Goal: Entertainment & Leisure: Consume media (video, audio)

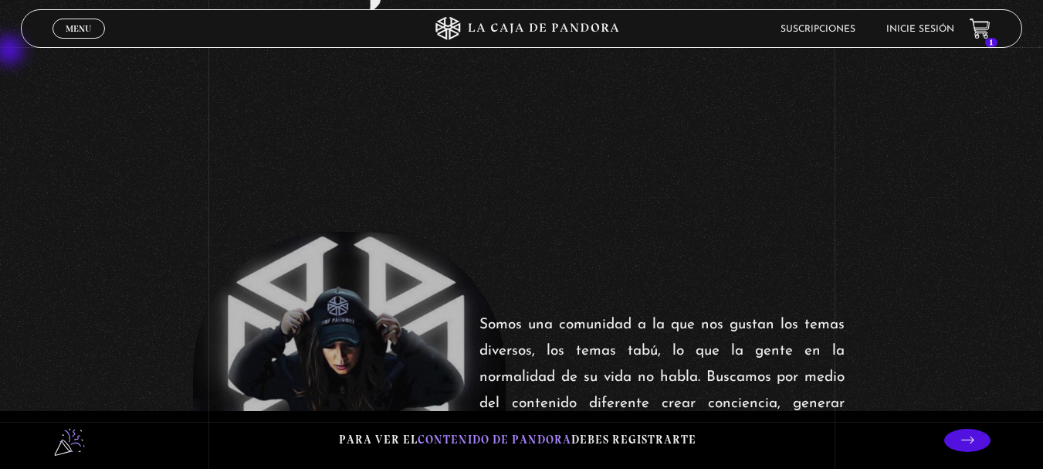
scroll to position [309, 0]
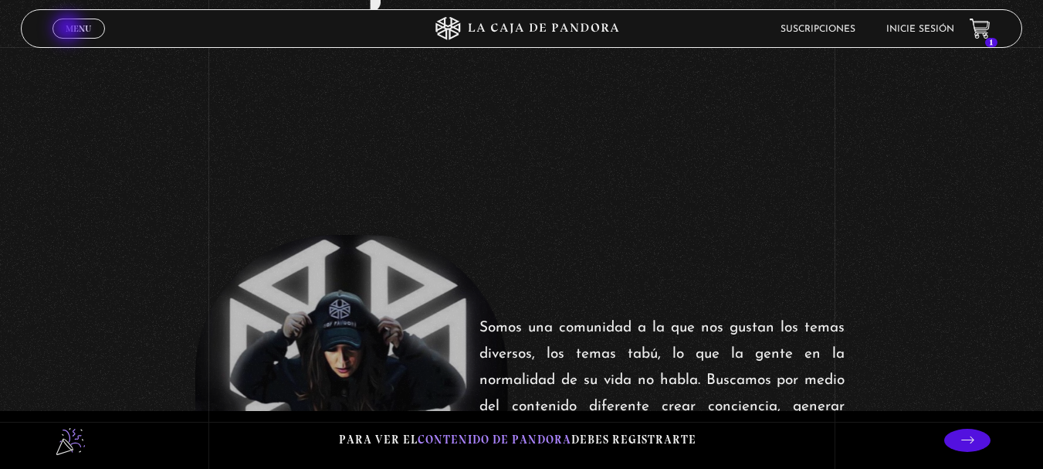
click at [70, 29] on span "Menu" at bounding box center [78, 28] width 25 height 9
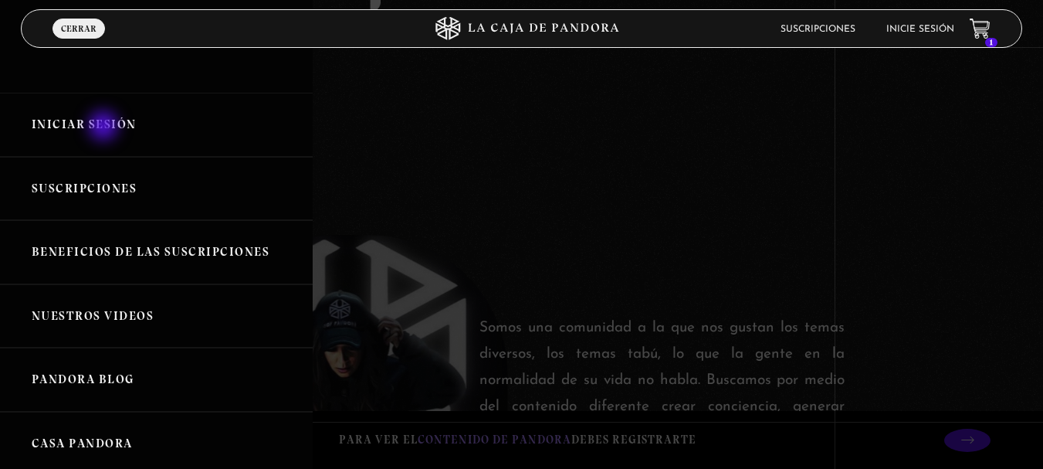
click at [105, 127] on link "Iniciar Sesión" at bounding box center [156, 125] width 313 height 64
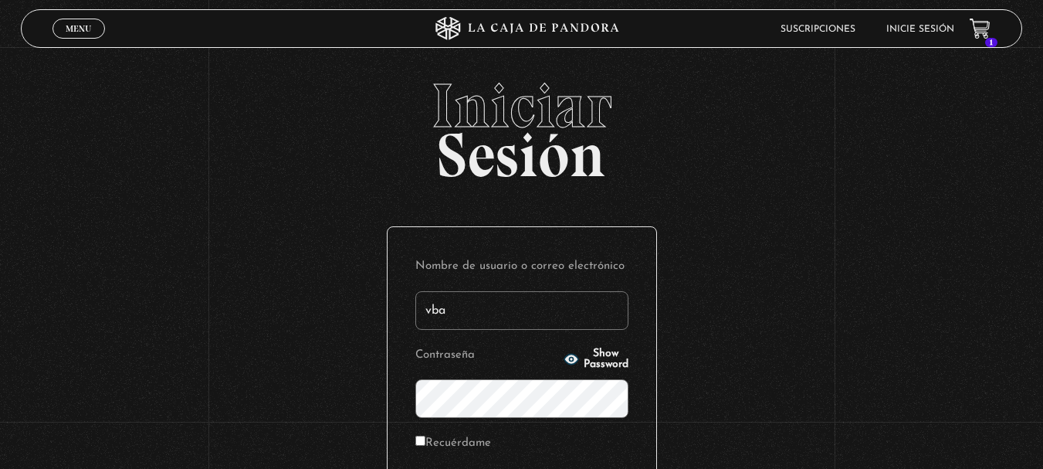
type input "vbadilla"
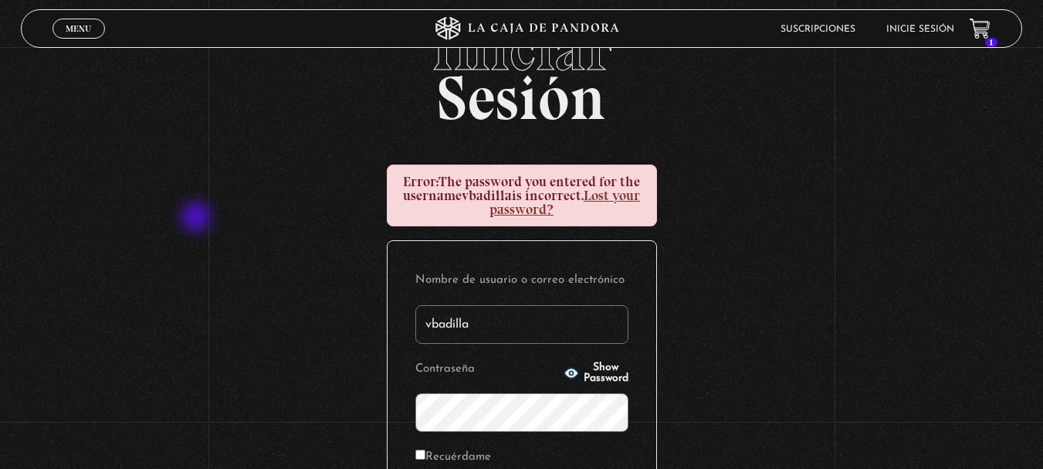
scroll to position [77, 0]
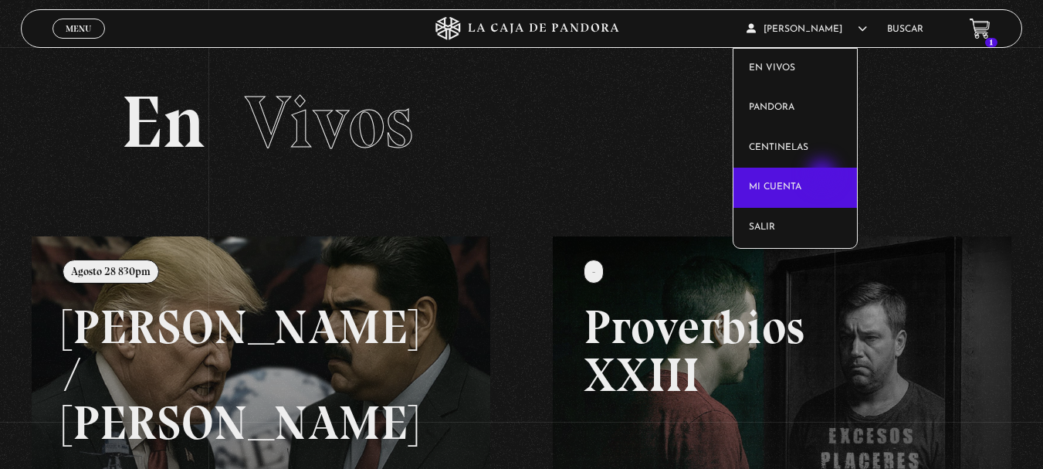
click at [824, 175] on link "Mi cuenta" at bounding box center [796, 188] width 124 height 40
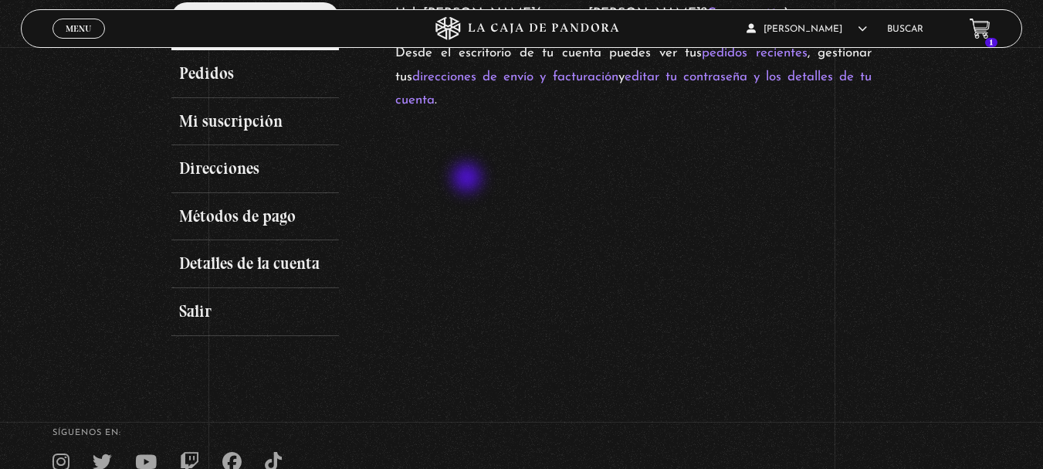
scroll to position [206, 0]
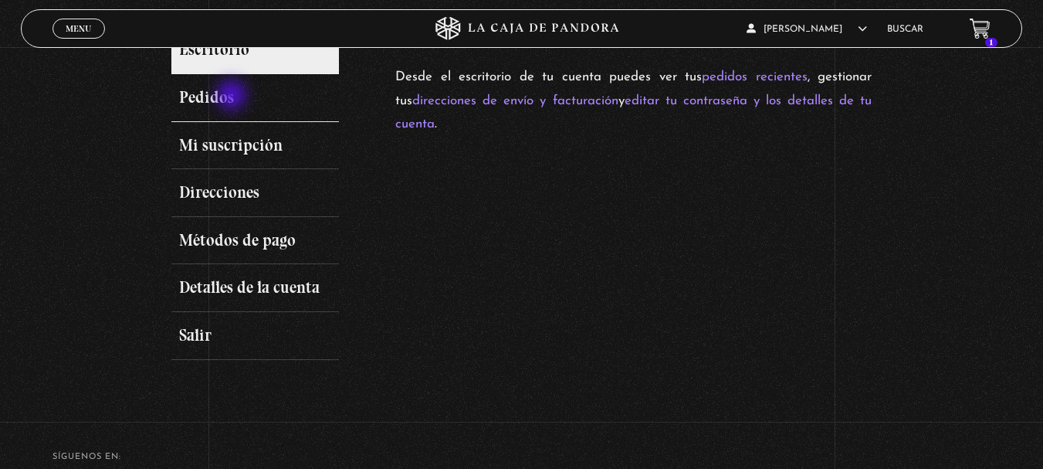
click at [233, 97] on link "Pedidos" at bounding box center [255, 98] width 168 height 48
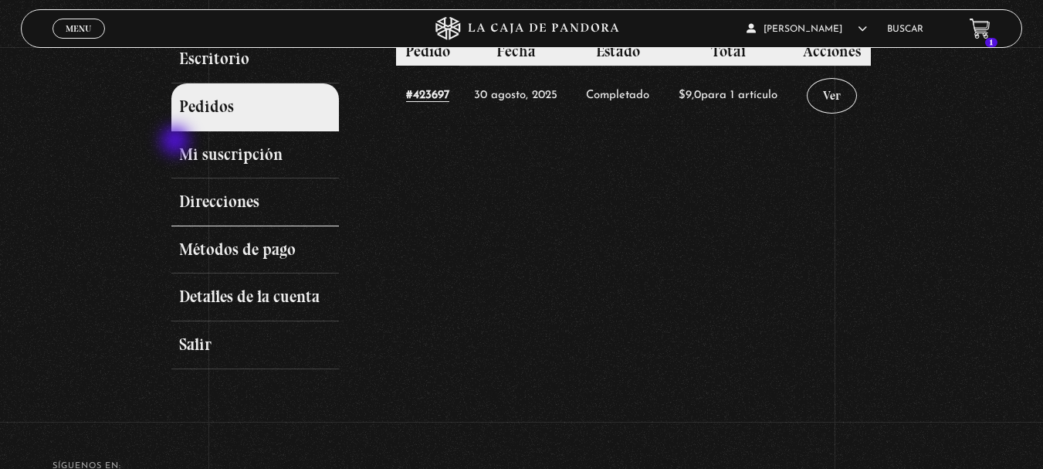
scroll to position [206, 0]
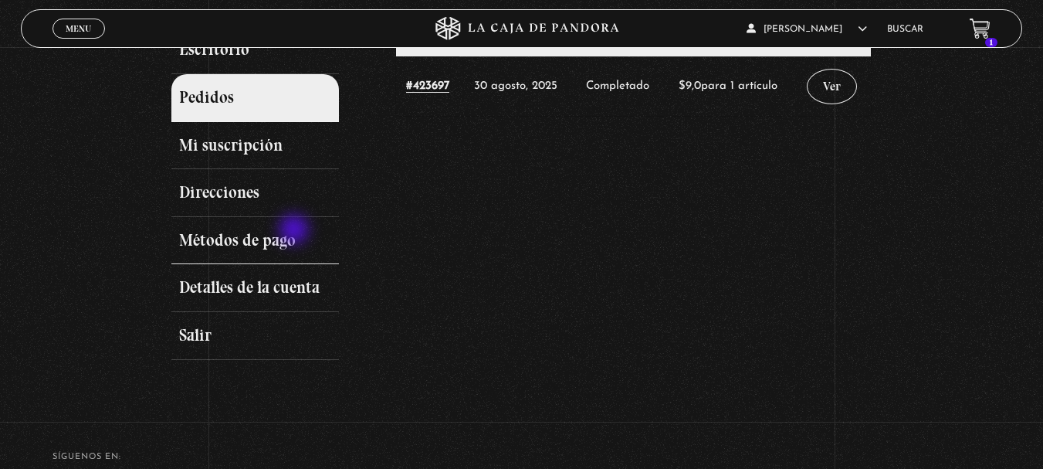
click at [296, 231] on link "Métodos de pago" at bounding box center [255, 241] width 168 height 48
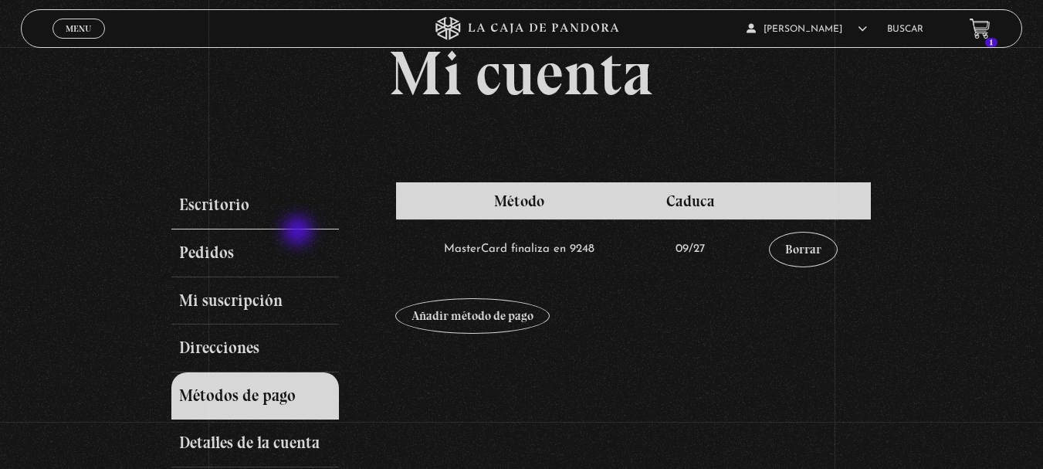
scroll to position [52, 0]
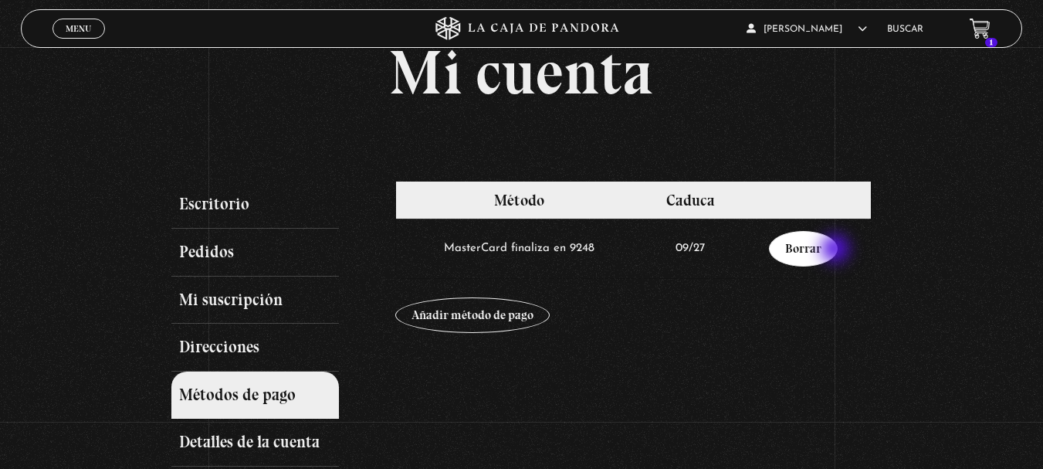
click at [837, 250] on link "Borrar" at bounding box center [803, 249] width 69 height 36
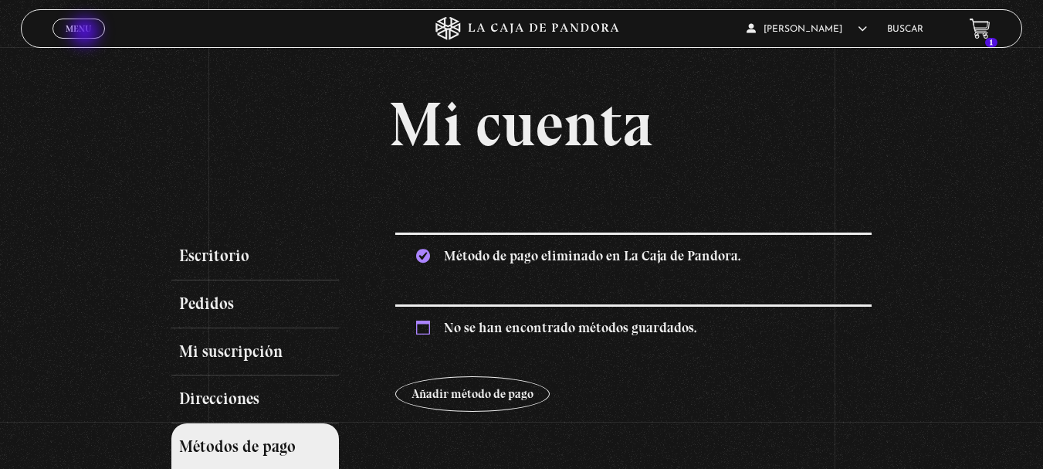
click at [88, 33] on span "Menu" at bounding box center [78, 28] width 25 height 9
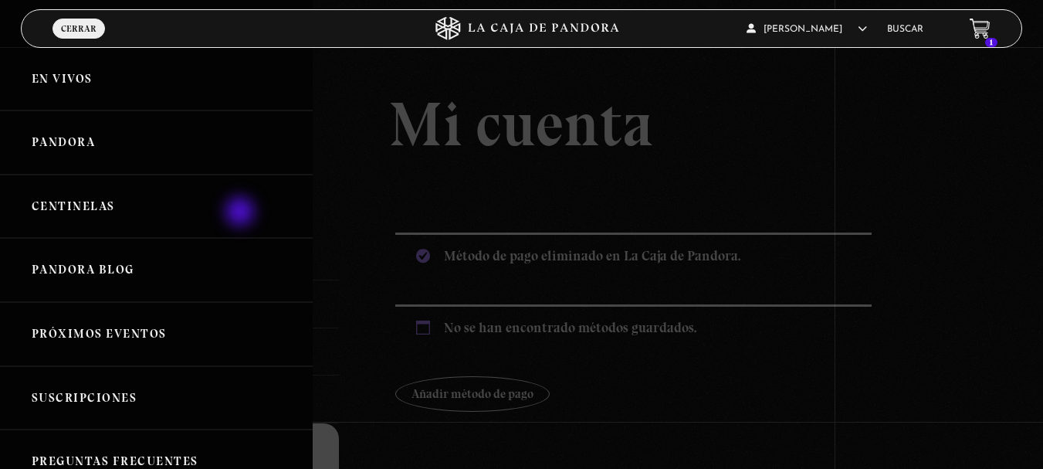
click at [242, 213] on link "Centinelas" at bounding box center [156, 207] width 313 height 64
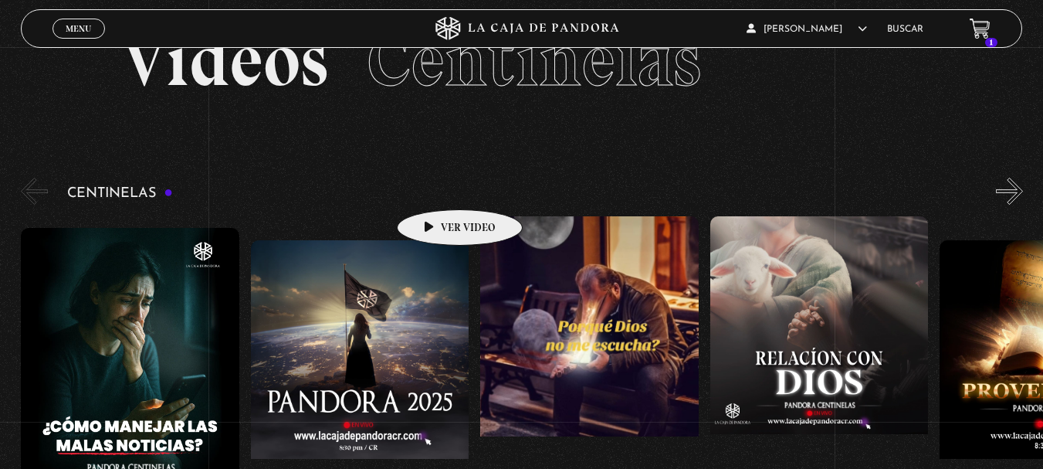
scroll to position [46, 0]
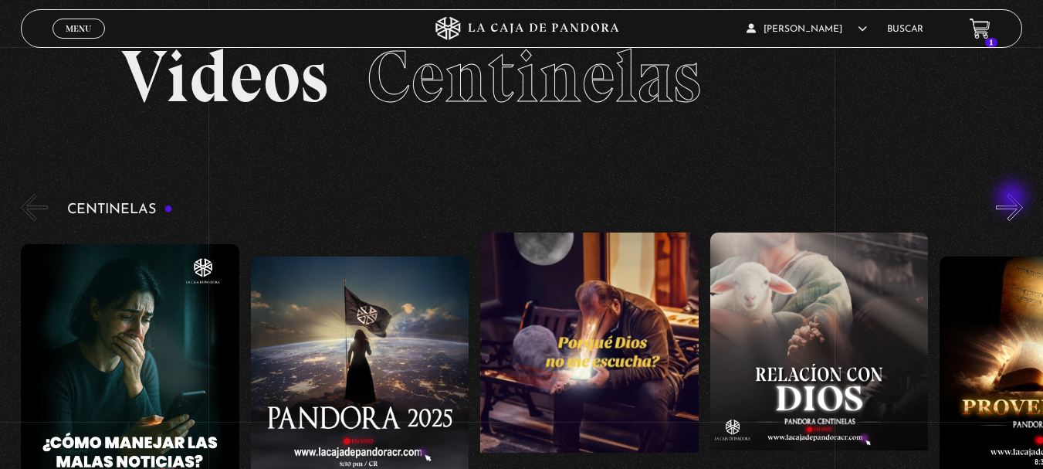
click at [1014, 198] on button "»" at bounding box center [1009, 207] width 27 height 27
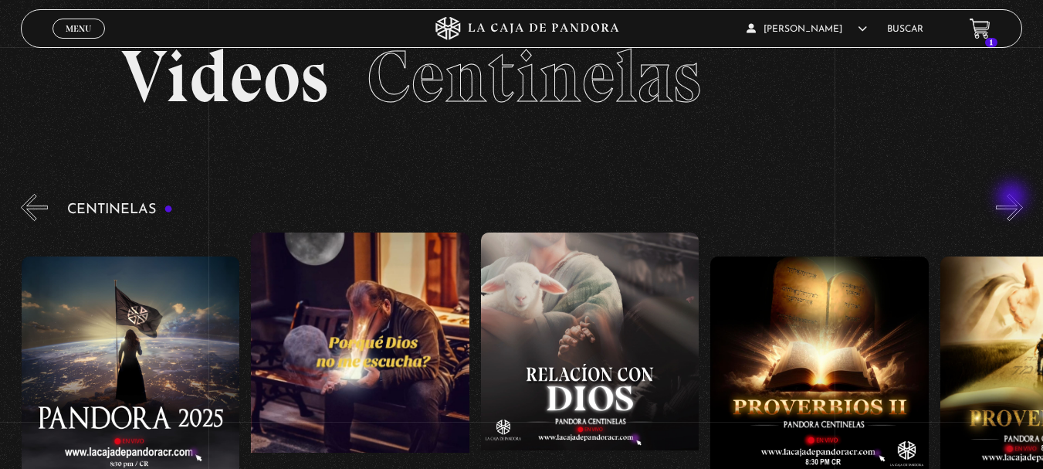
click at [1014, 198] on button "»" at bounding box center [1009, 207] width 27 height 27
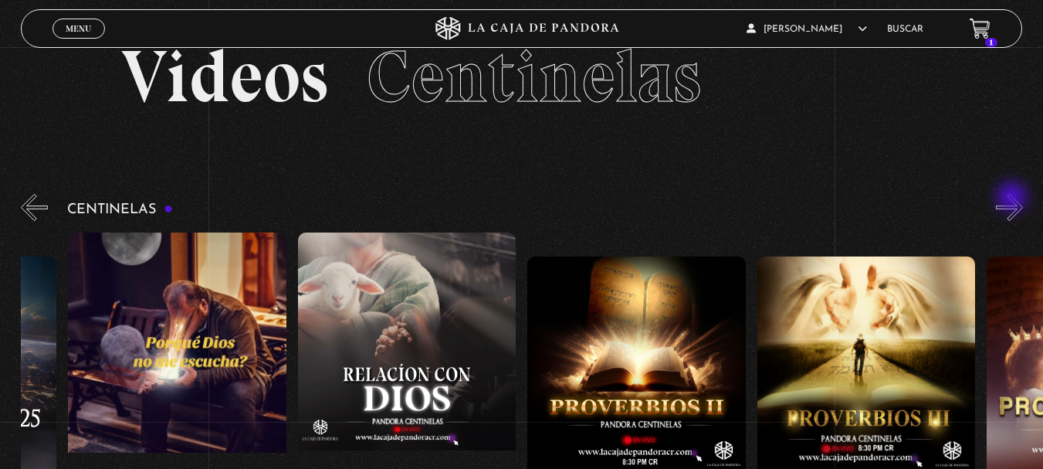
click at [1014, 198] on button "»" at bounding box center [1009, 207] width 27 height 27
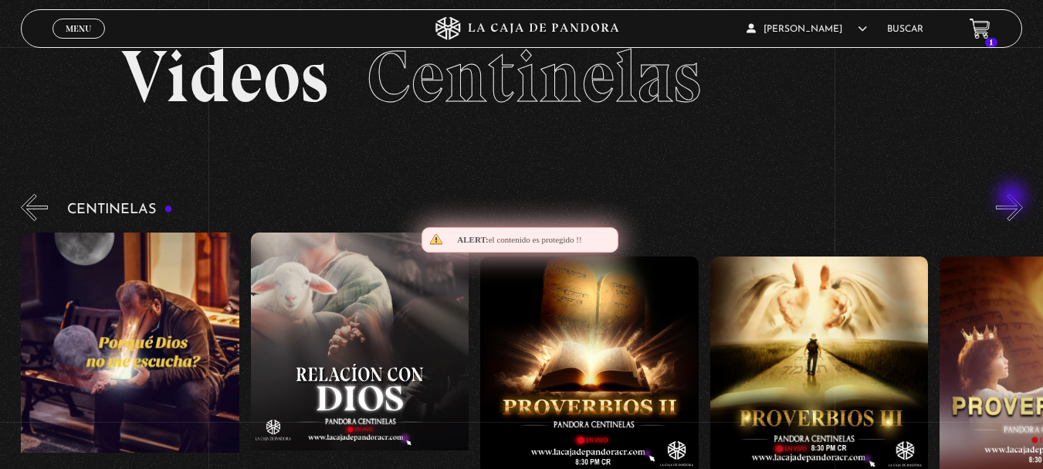
click at [1014, 198] on button "»" at bounding box center [1009, 207] width 27 height 27
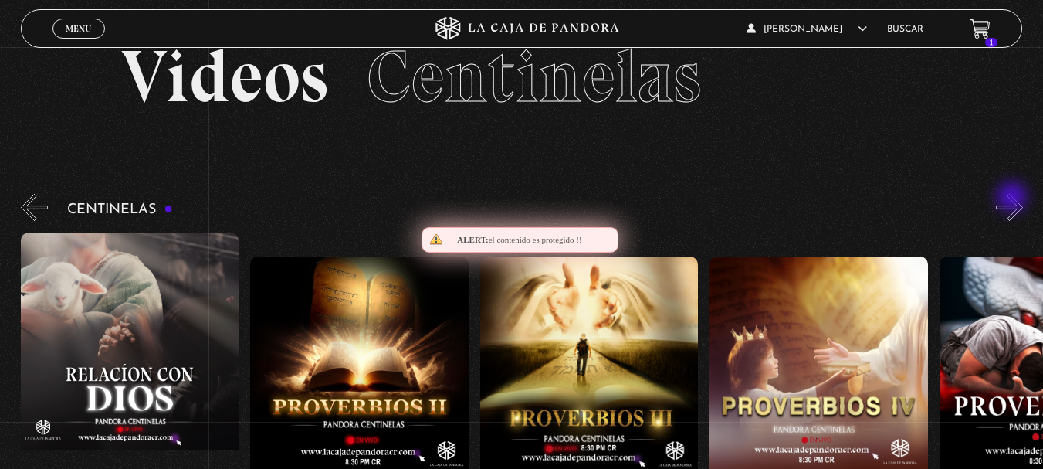
click at [1014, 198] on button "»" at bounding box center [1009, 207] width 27 height 27
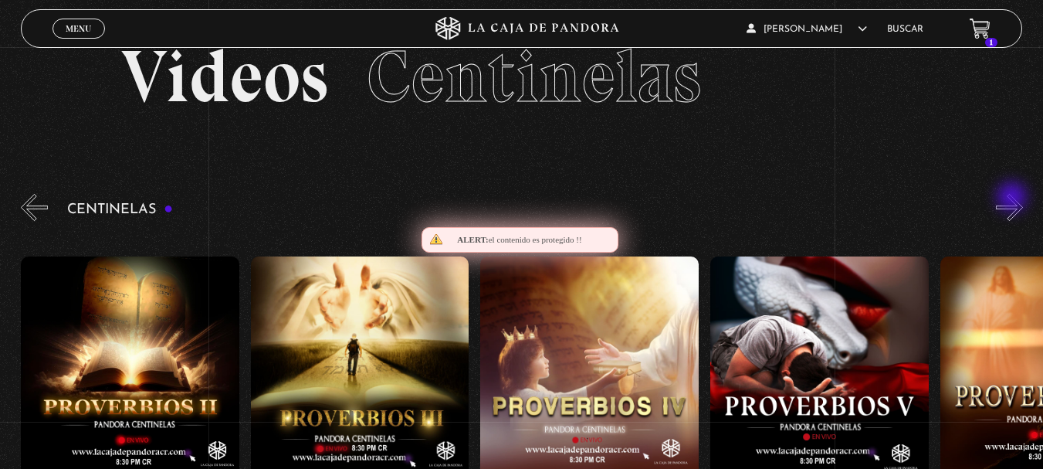
click at [1014, 198] on button "»" at bounding box center [1009, 207] width 27 height 27
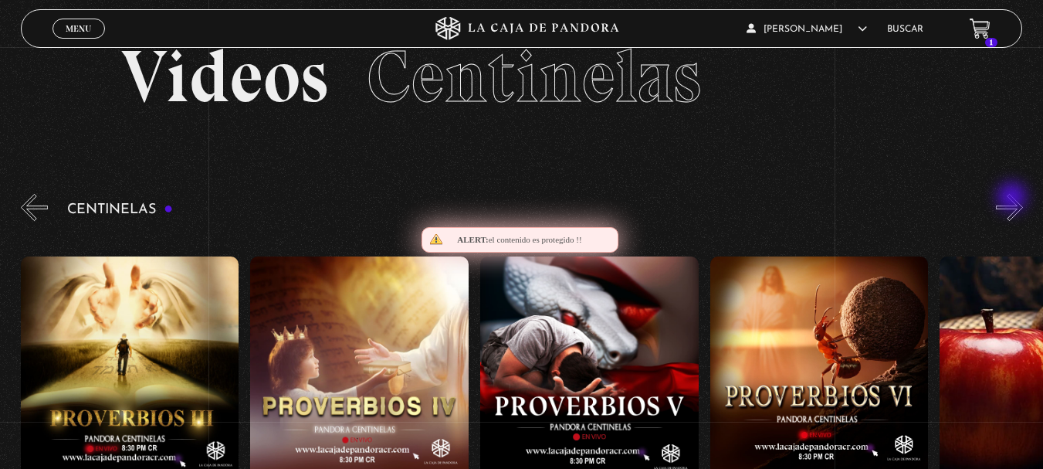
click at [1014, 198] on button "»" at bounding box center [1009, 207] width 27 height 27
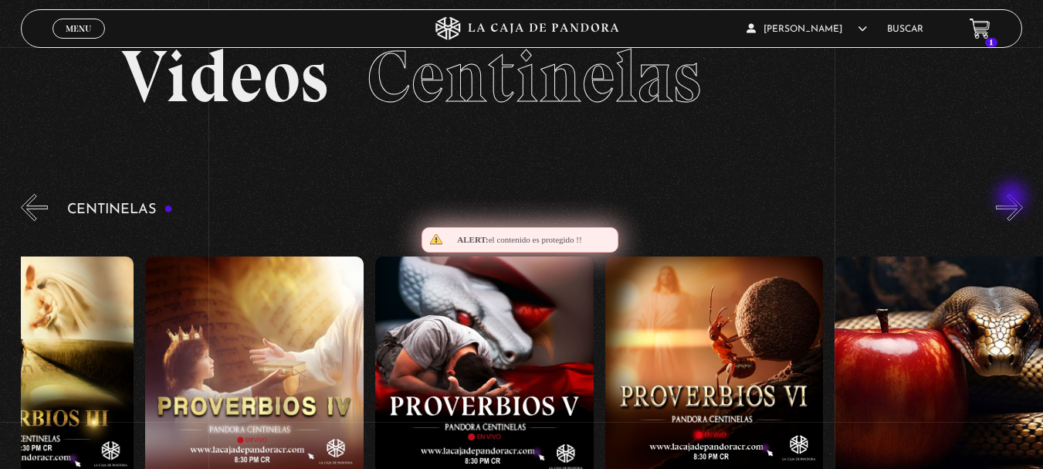
click at [1014, 198] on button "»" at bounding box center [1009, 207] width 27 height 27
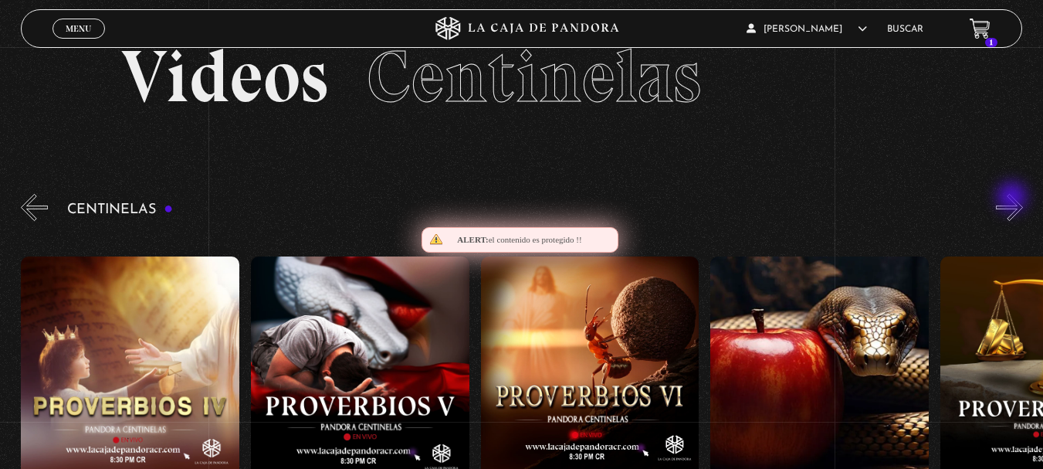
click at [1014, 198] on button "»" at bounding box center [1009, 207] width 27 height 27
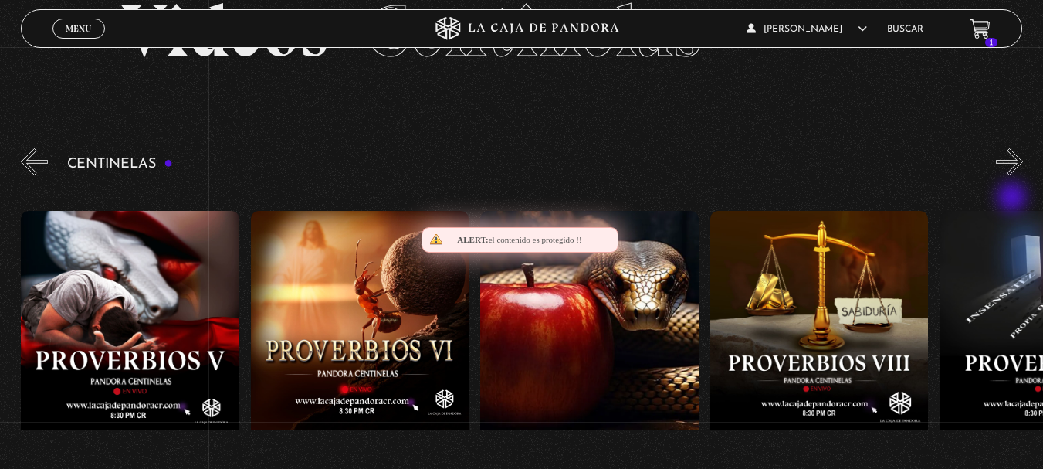
scroll to position [97, 0]
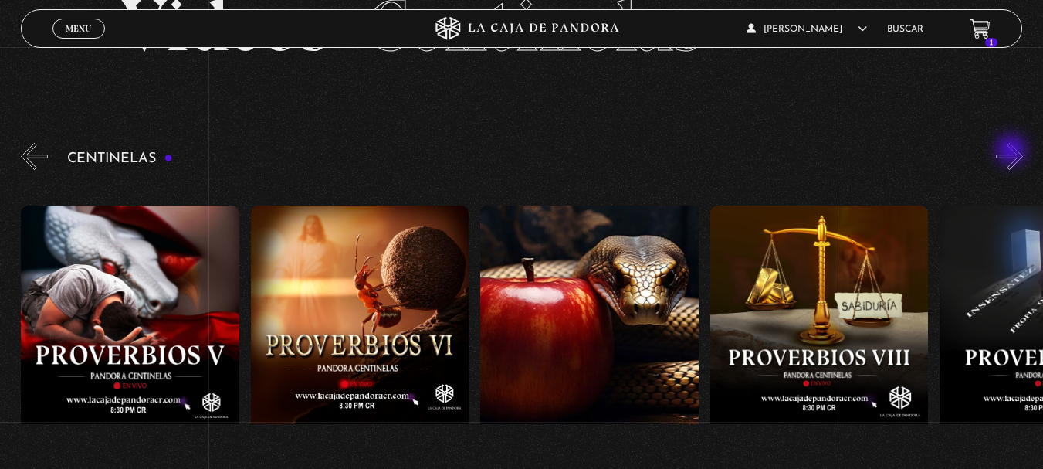
click at [1013, 151] on button "»" at bounding box center [1009, 156] width 27 height 27
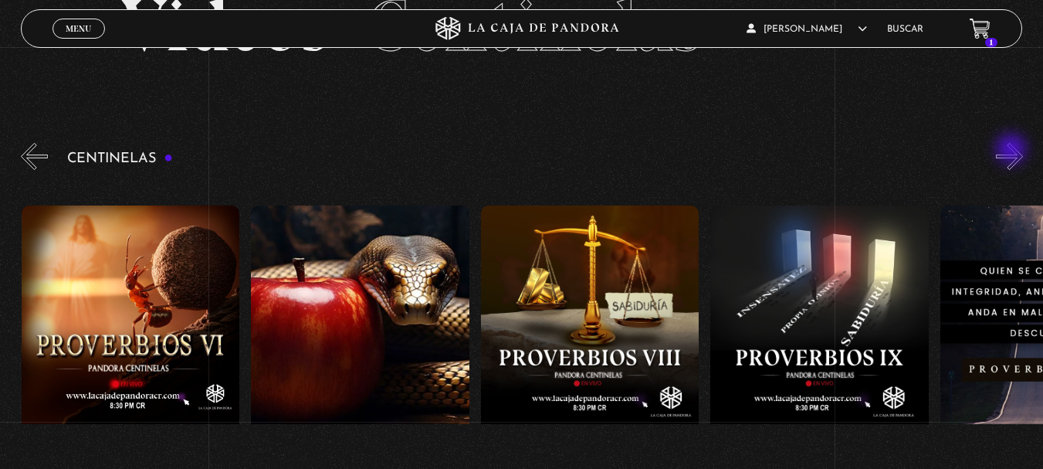
click at [1013, 151] on button "»" at bounding box center [1009, 156] width 27 height 27
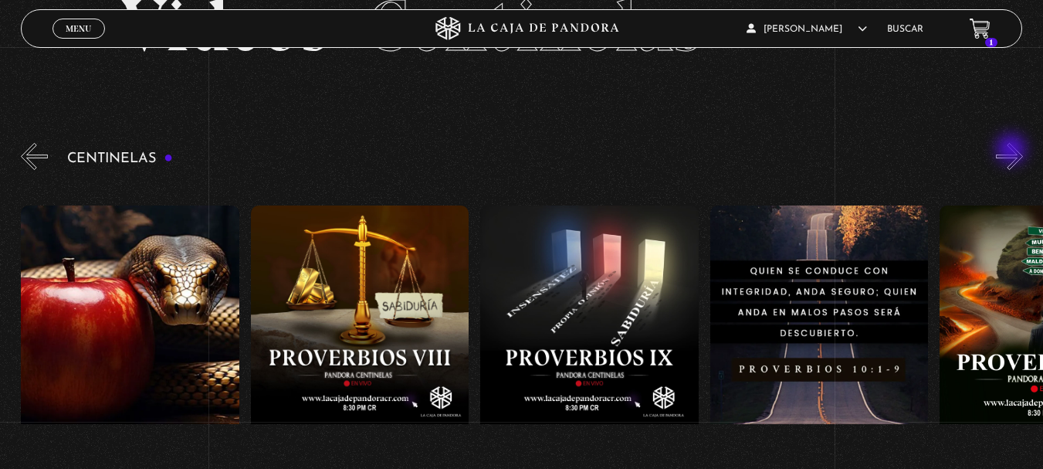
click at [1013, 151] on button "»" at bounding box center [1009, 156] width 27 height 27
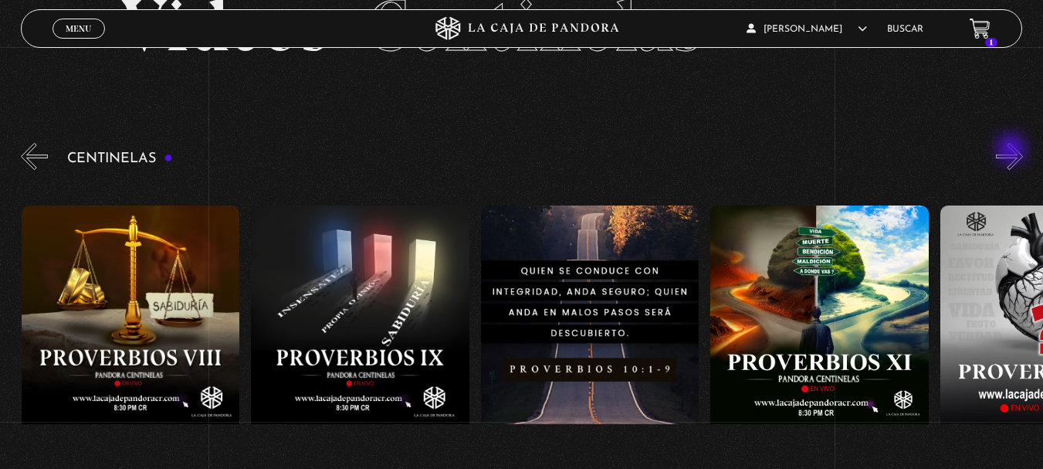
scroll to position [0, 2298]
click at [1013, 151] on button "»" at bounding box center [1009, 156] width 27 height 27
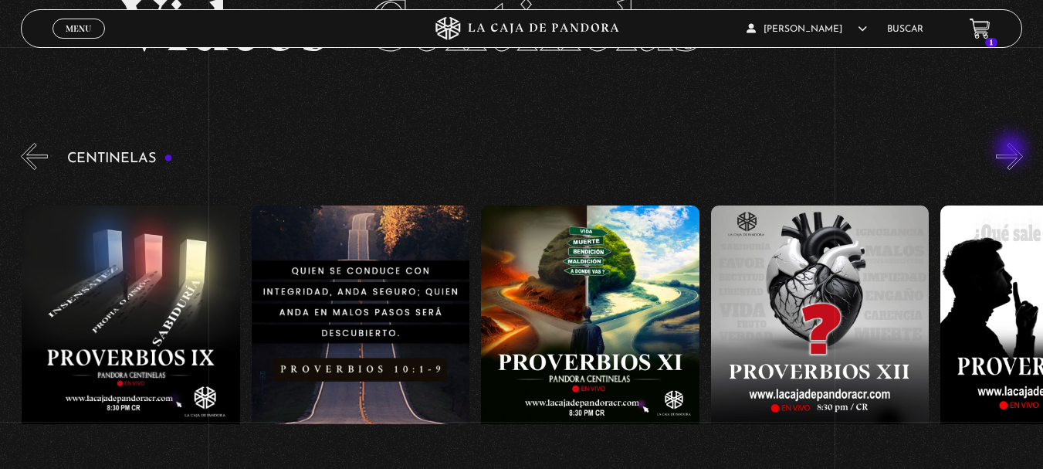
scroll to position [0, 2528]
click at [1013, 151] on button "»" at bounding box center [1009, 156] width 27 height 27
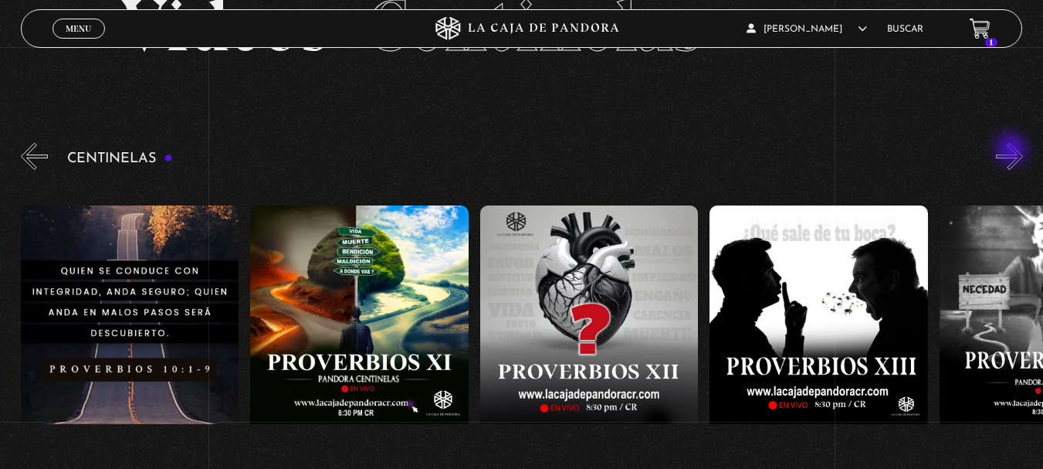
click at [1013, 151] on button "»" at bounding box center [1009, 156] width 27 height 27
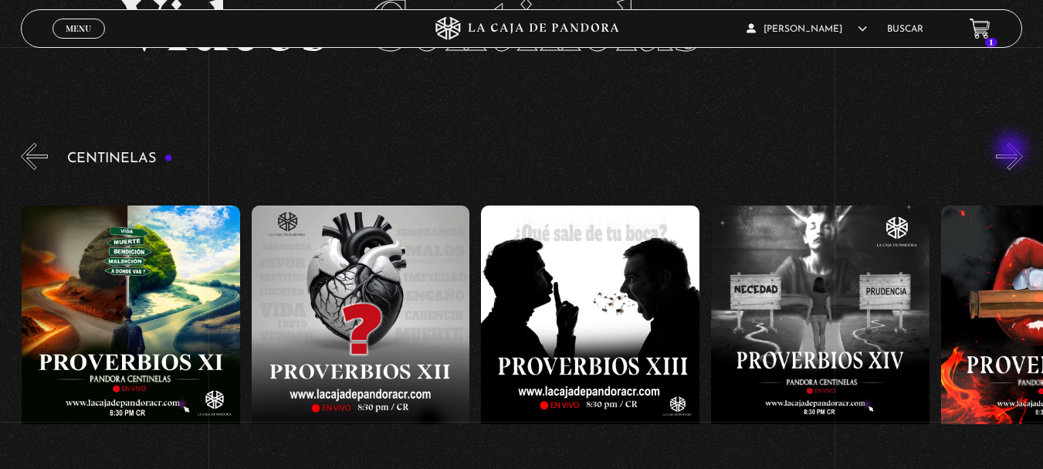
scroll to position [0, 2987]
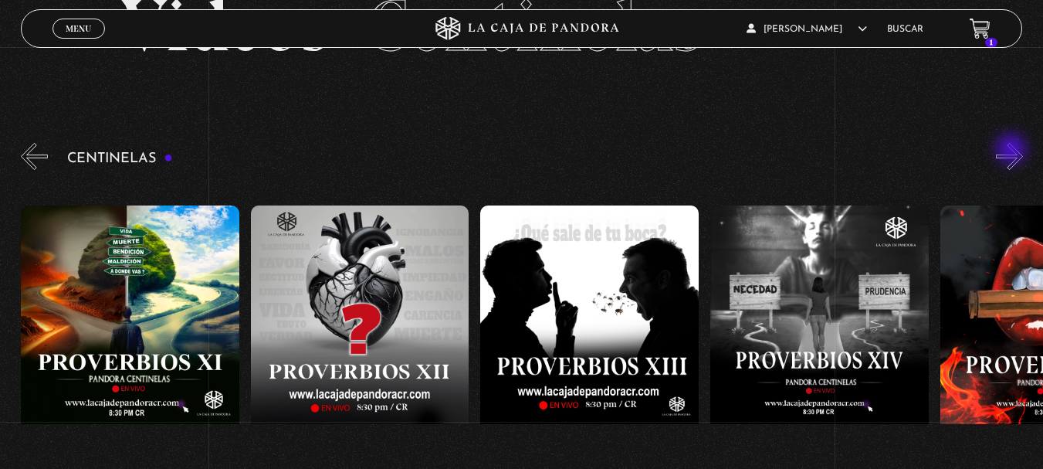
click at [1013, 151] on button "»" at bounding box center [1009, 156] width 27 height 27
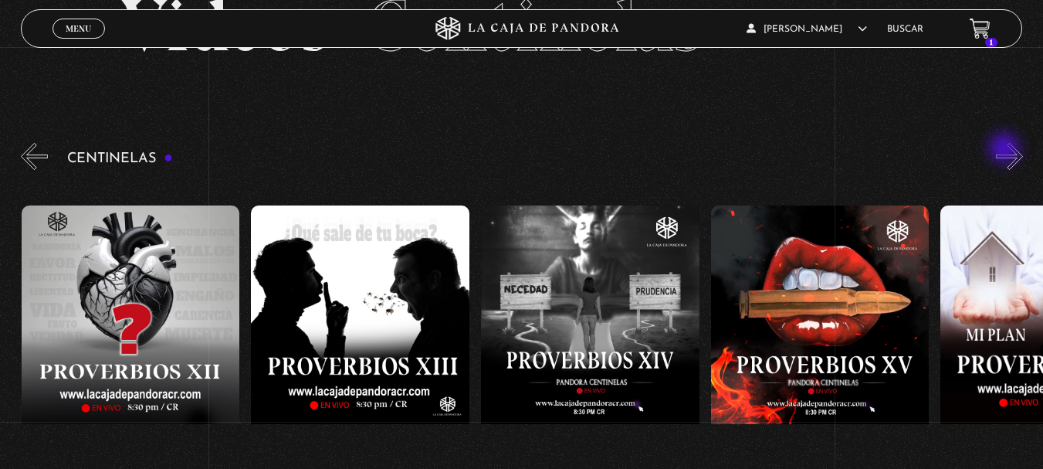
scroll to position [0, 3217]
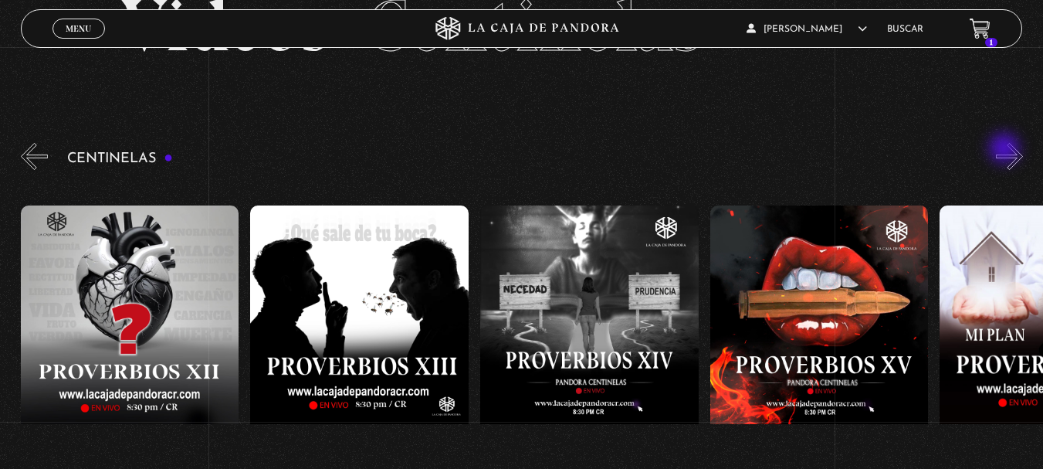
click at [1006, 150] on div "Centinelas" at bounding box center [532, 340] width 1022 height 401
click at [1008, 151] on button "»" at bounding box center [1009, 156] width 27 height 27
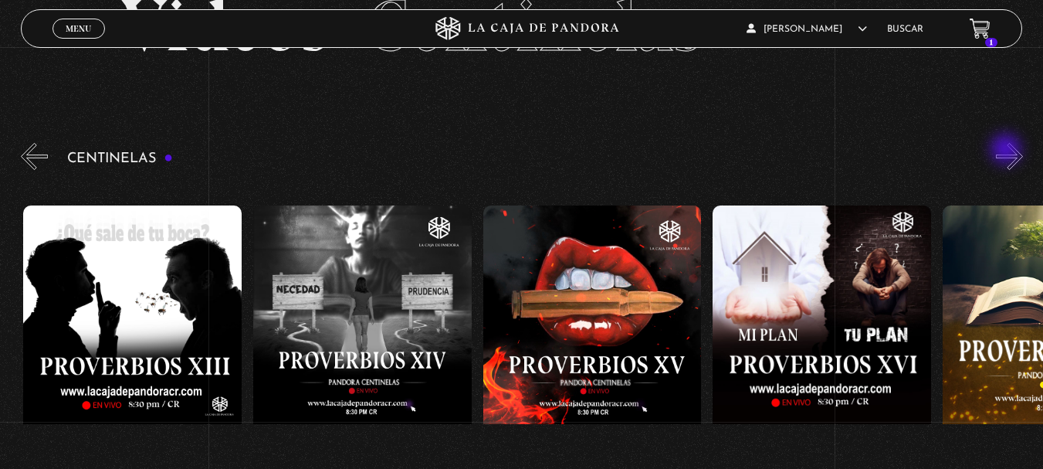
click at [1008, 151] on button "»" at bounding box center [1009, 156] width 27 height 27
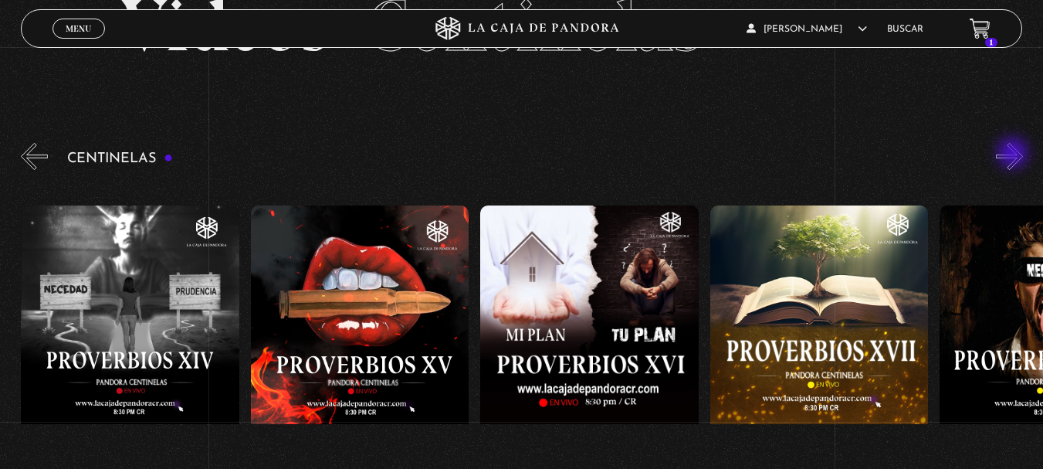
click at [1015, 154] on button "»" at bounding box center [1009, 156] width 27 height 27
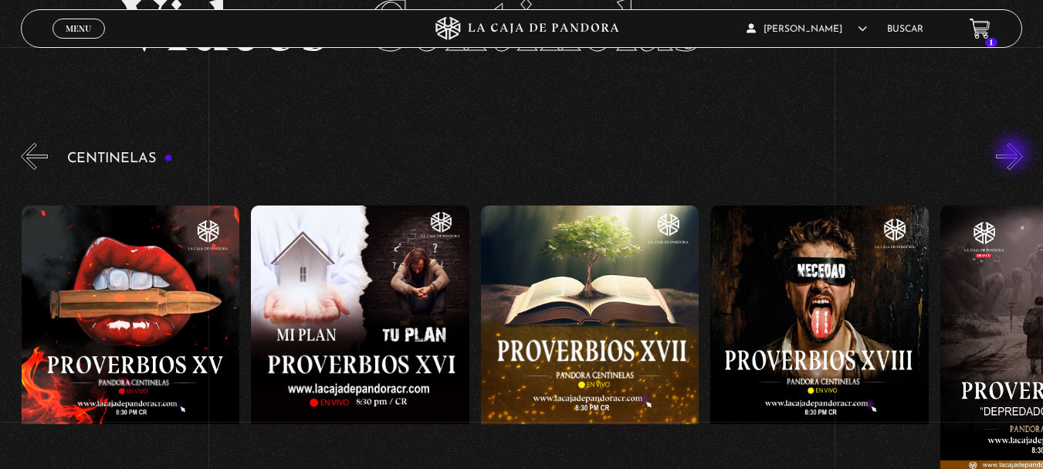
click at [1015, 154] on button "»" at bounding box center [1009, 156] width 27 height 27
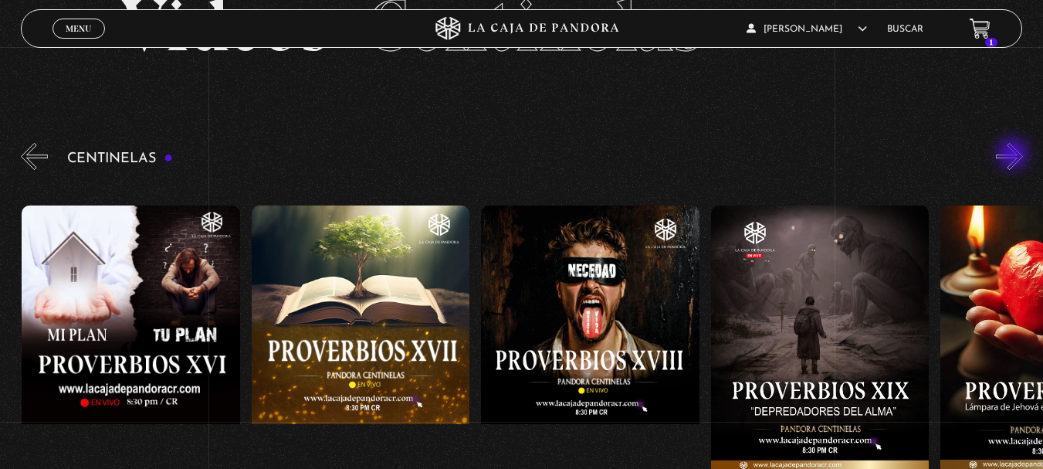
click at [1015, 155] on button "»" at bounding box center [1009, 156] width 27 height 27
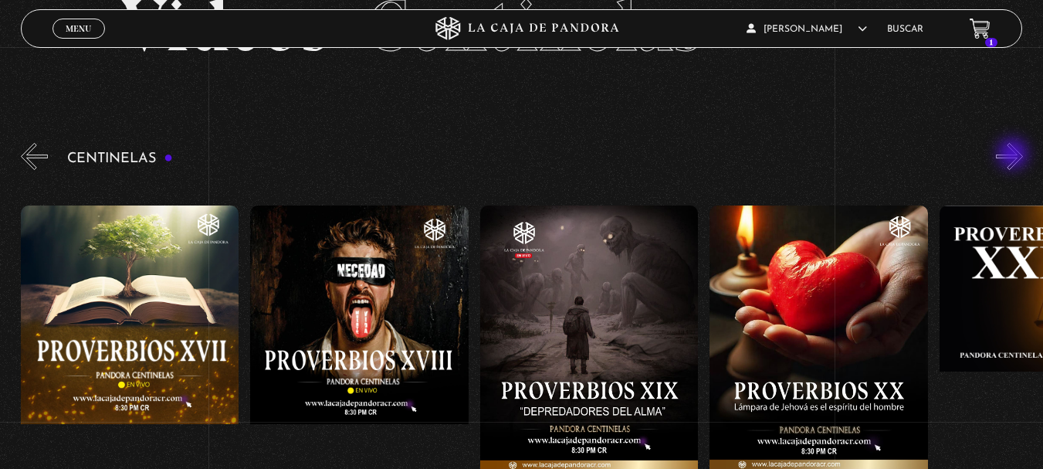
click at [1015, 155] on button "»" at bounding box center [1009, 156] width 27 height 27
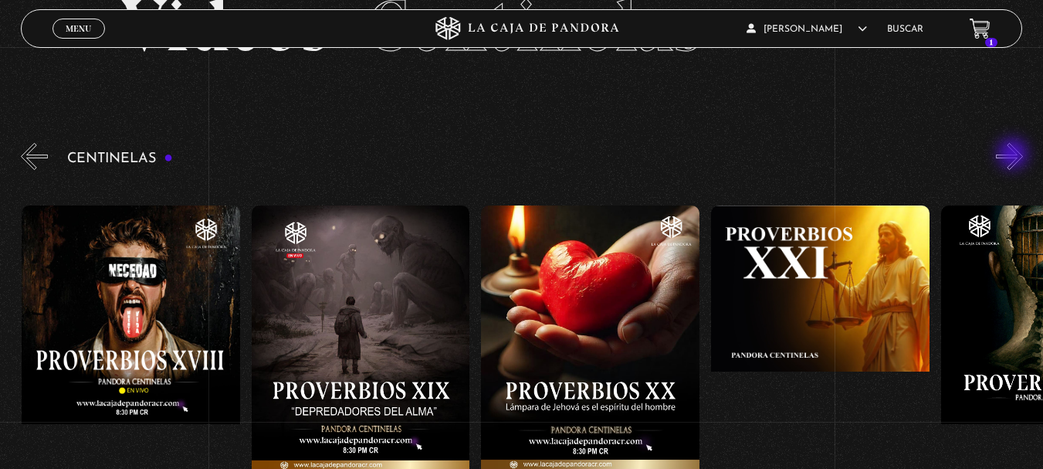
click at [1015, 155] on button "»" at bounding box center [1009, 156] width 27 height 27
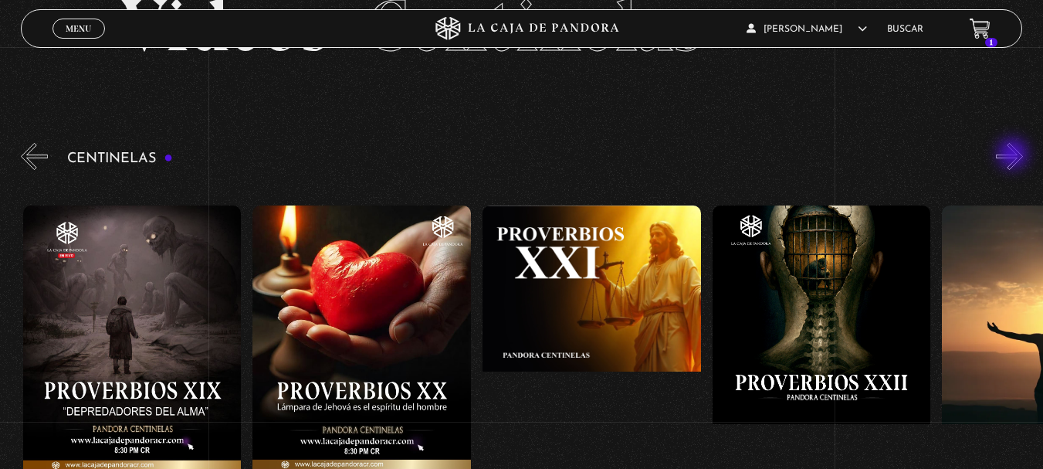
click at [1015, 155] on button "»" at bounding box center [1009, 156] width 27 height 27
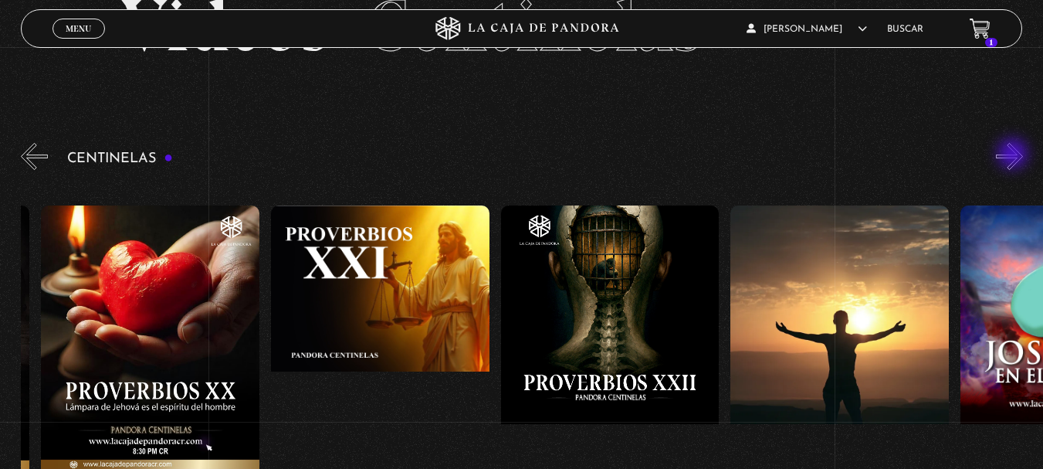
click at [1015, 155] on button "»" at bounding box center [1009, 156] width 27 height 27
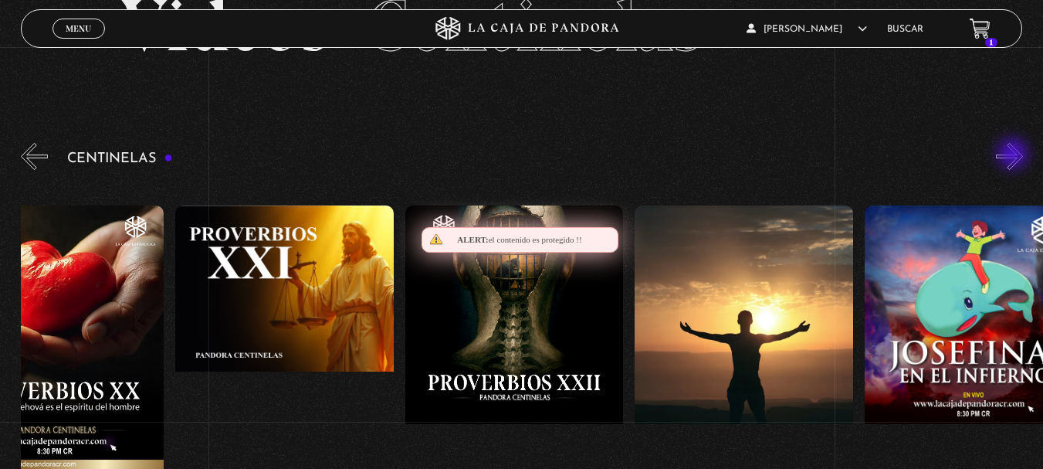
click at [1015, 155] on button "»" at bounding box center [1009, 156] width 27 height 27
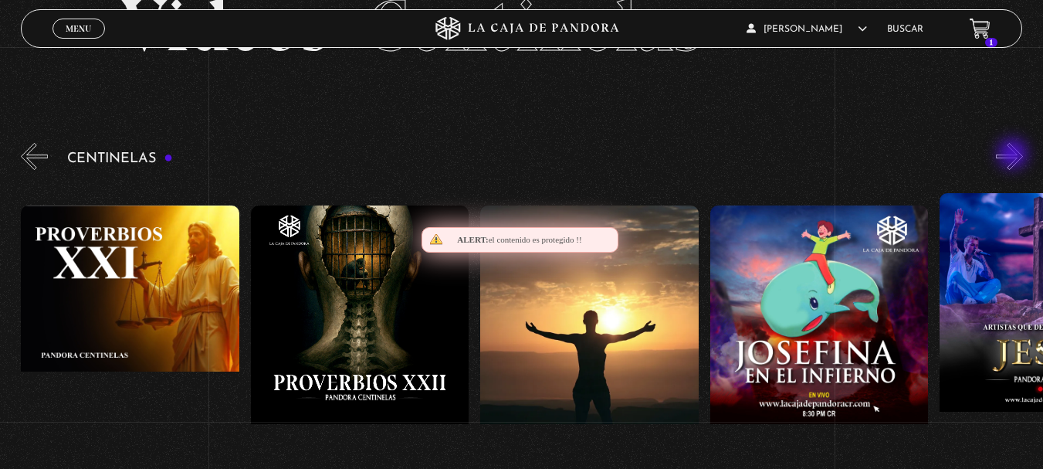
click at [1015, 155] on button "»" at bounding box center [1009, 156] width 27 height 27
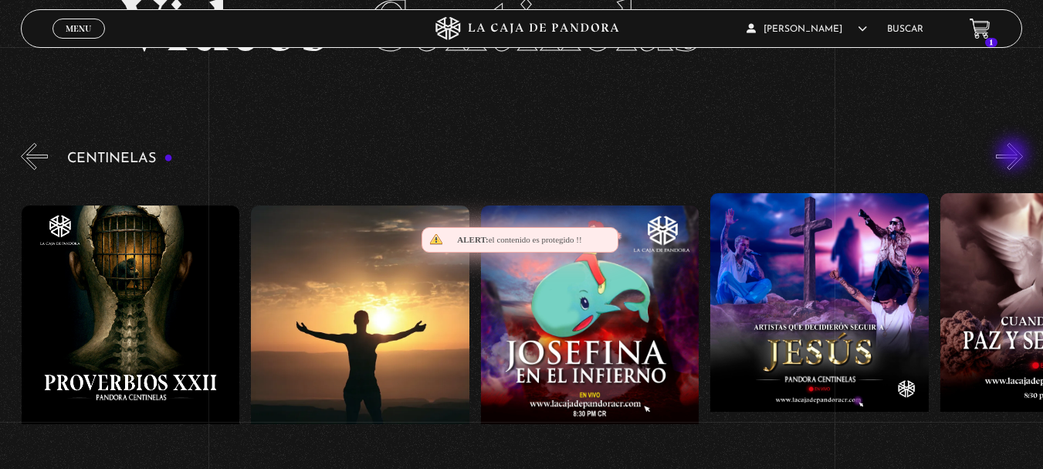
click at [1015, 155] on button "»" at bounding box center [1009, 156] width 27 height 27
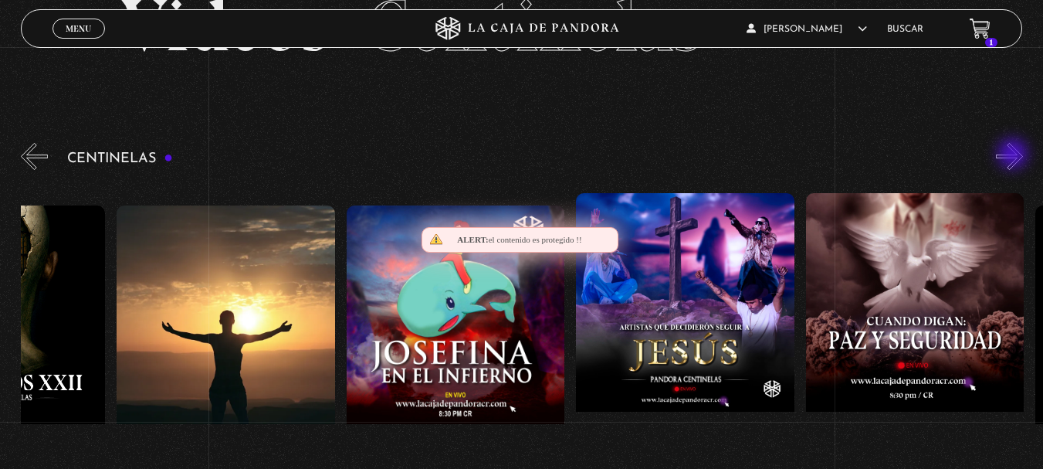
click at [1015, 155] on button "»" at bounding box center [1009, 156] width 27 height 27
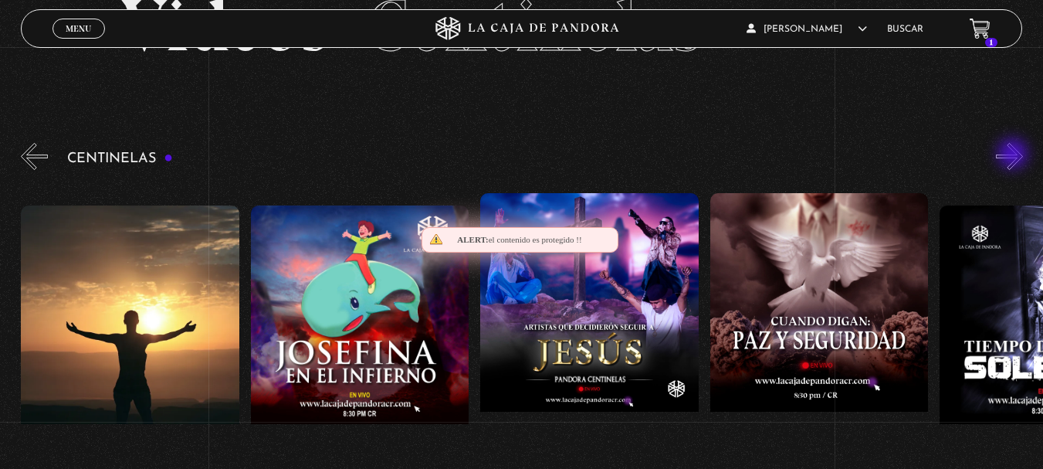
click at [1015, 155] on button "»" at bounding box center [1009, 156] width 27 height 27
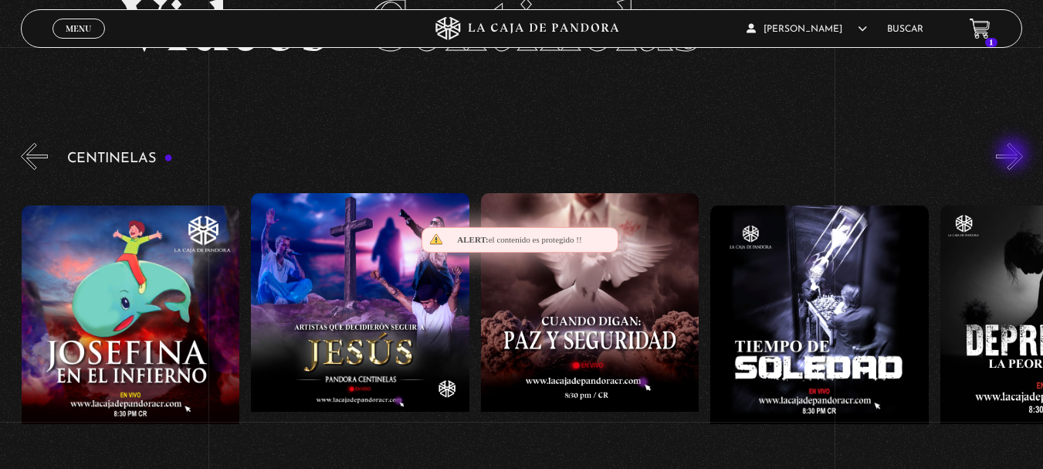
click at [1015, 155] on button "»" at bounding box center [1009, 156] width 27 height 27
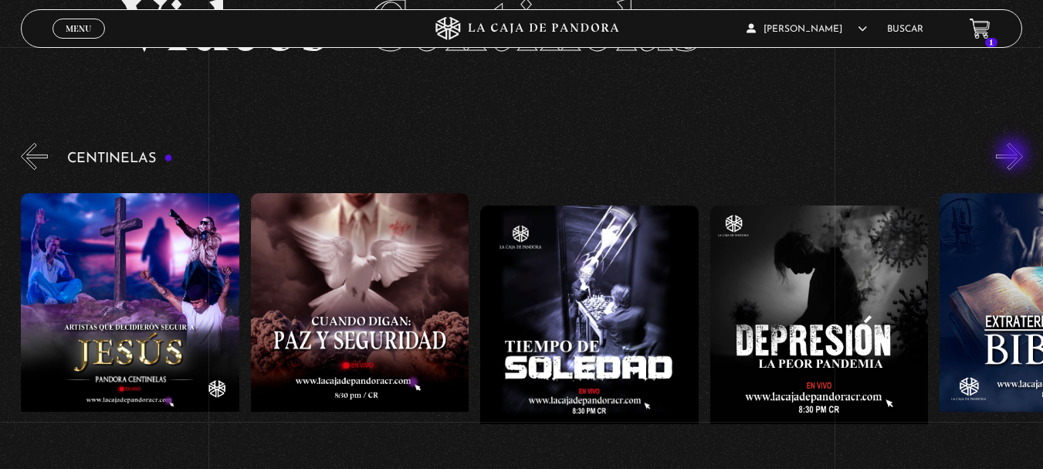
click at [1015, 155] on button "»" at bounding box center [1009, 156] width 27 height 27
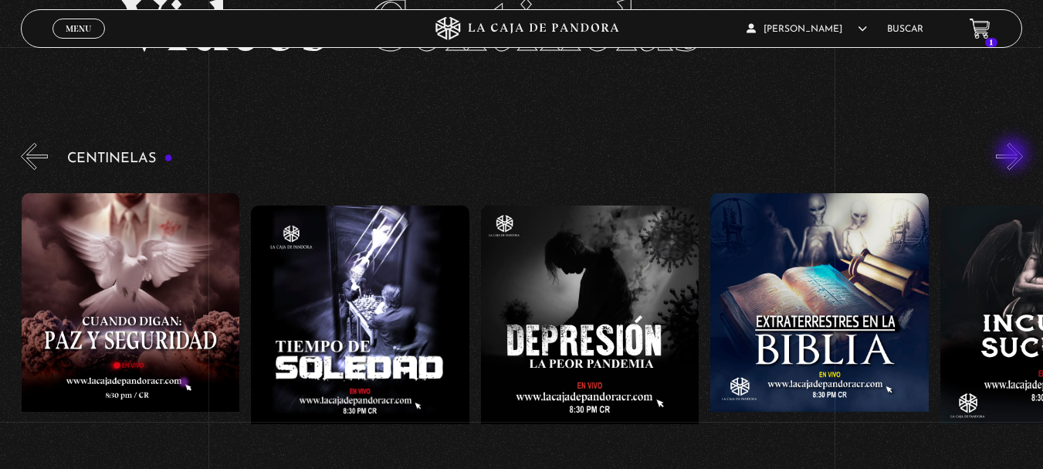
click at [1015, 155] on button "»" at bounding box center [1009, 156] width 27 height 27
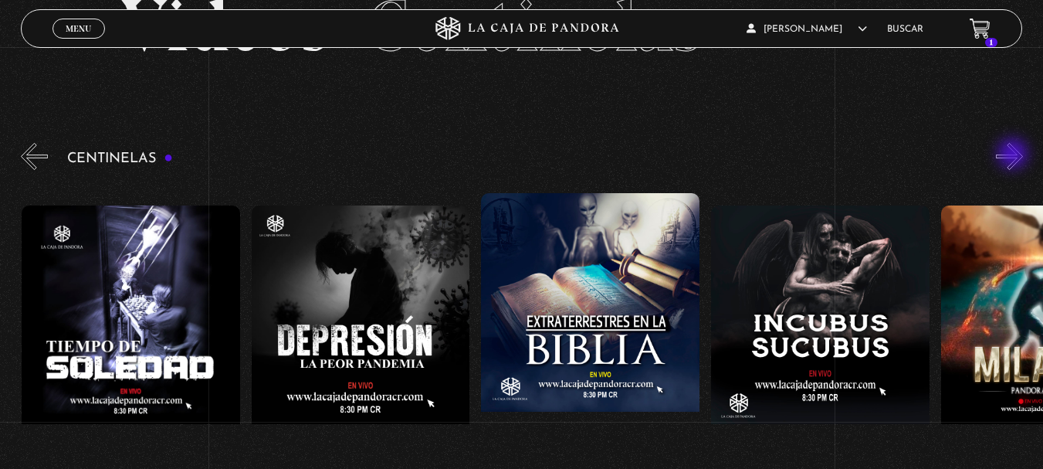
click at [1015, 155] on button "»" at bounding box center [1009, 156] width 27 height 27
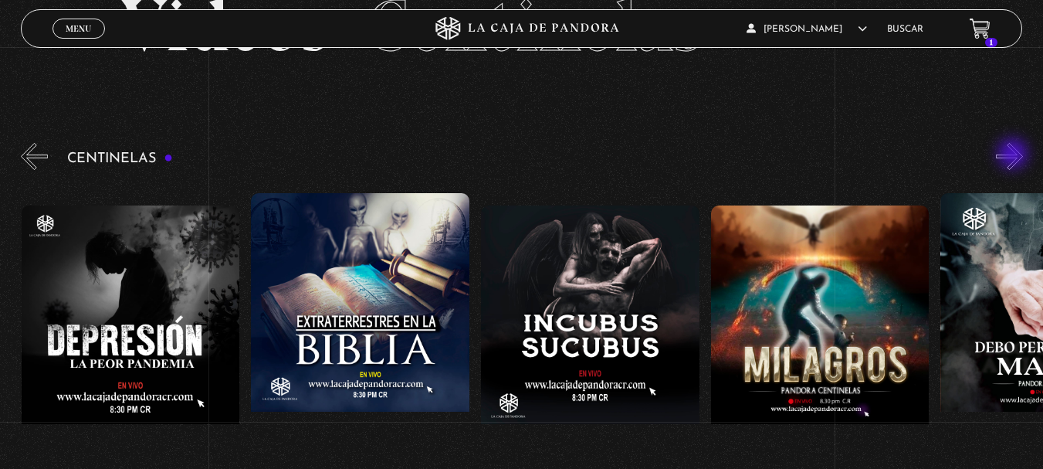
click at [1015, 155] on button "»" at bounding box center [1009, 156] width 27 height 27
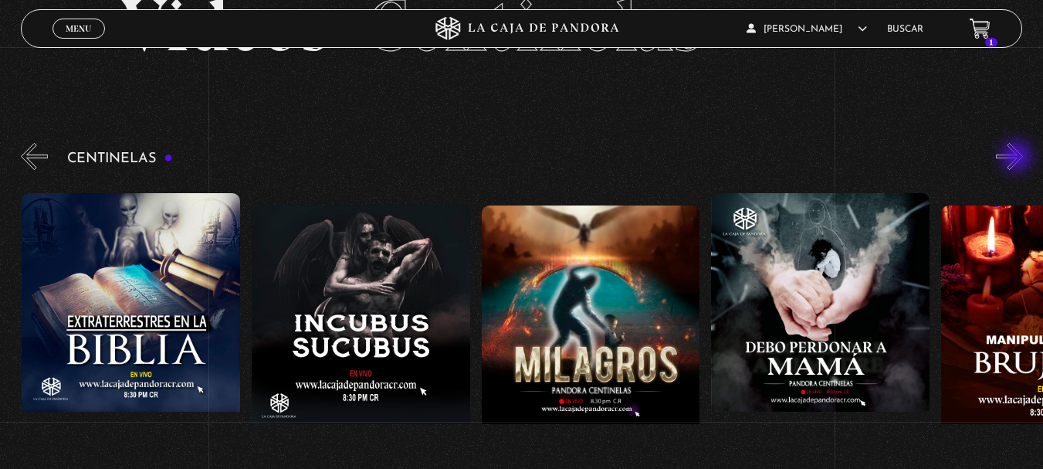
scroll to position [0, 7123]
click at [1022, 158] on button "»" at bounding box center [1009, 156] width 27 height 27
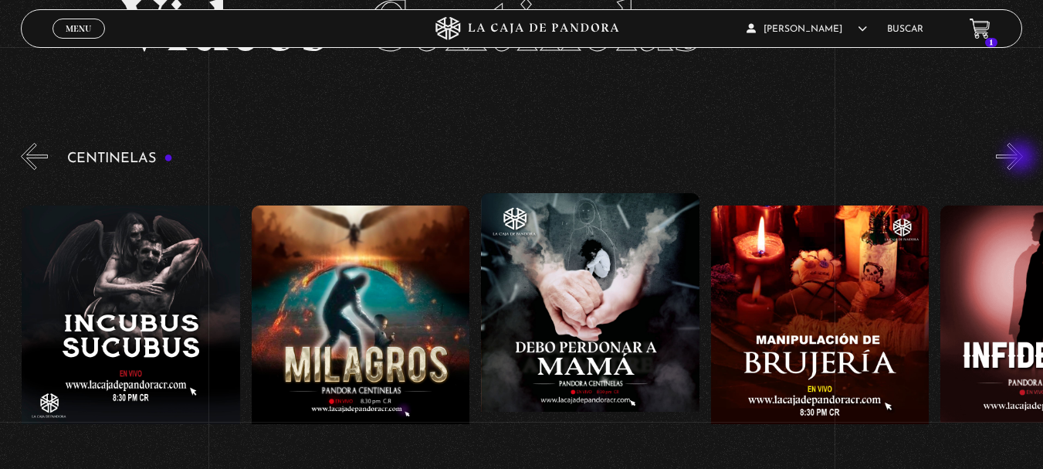
scroll to position [0, 7353]
click at [1022, 158] on button "»" at bounding box center [1009, 156] width 27 height 27
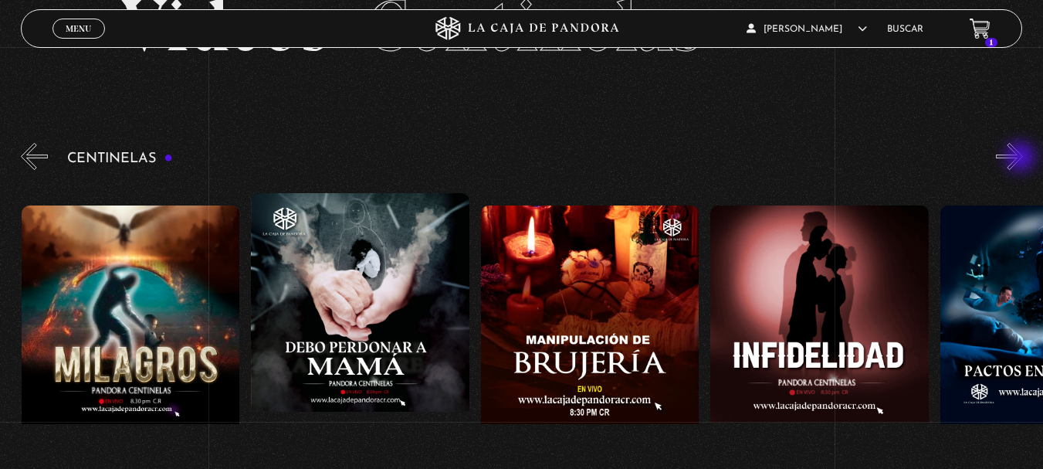
click at [1022, 158] on button "»" at bounding box center [1009, 156] width 27 height 27
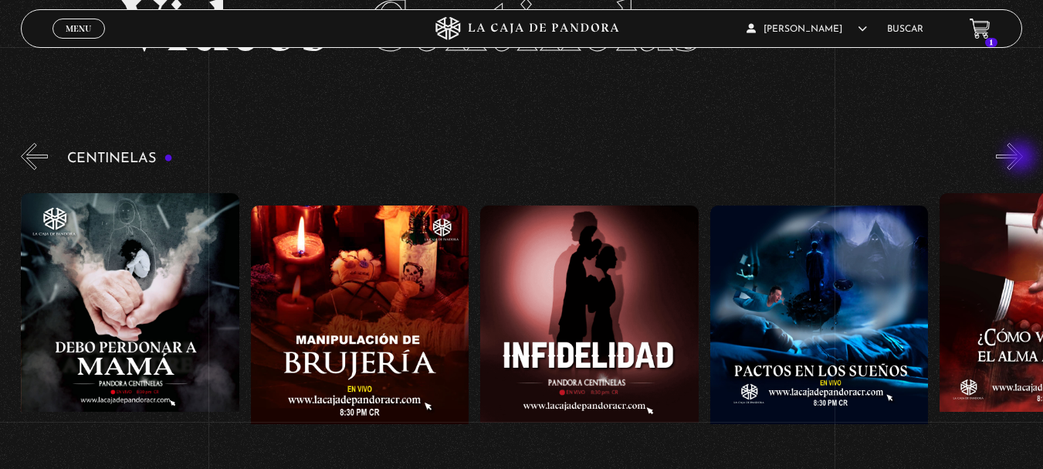
click at [1022, 158] on button "»" at bounding box center [1009, 156] width 27 height 27
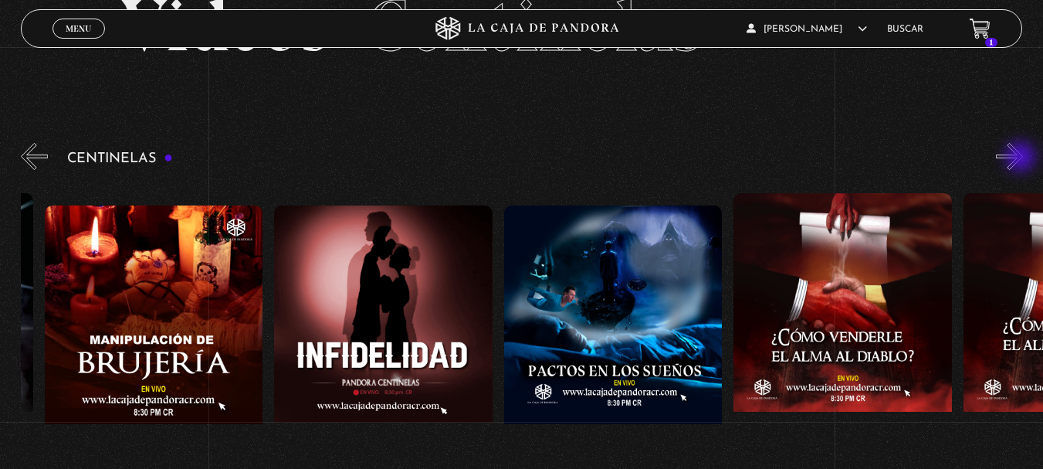
scroll to position [0, 8042]
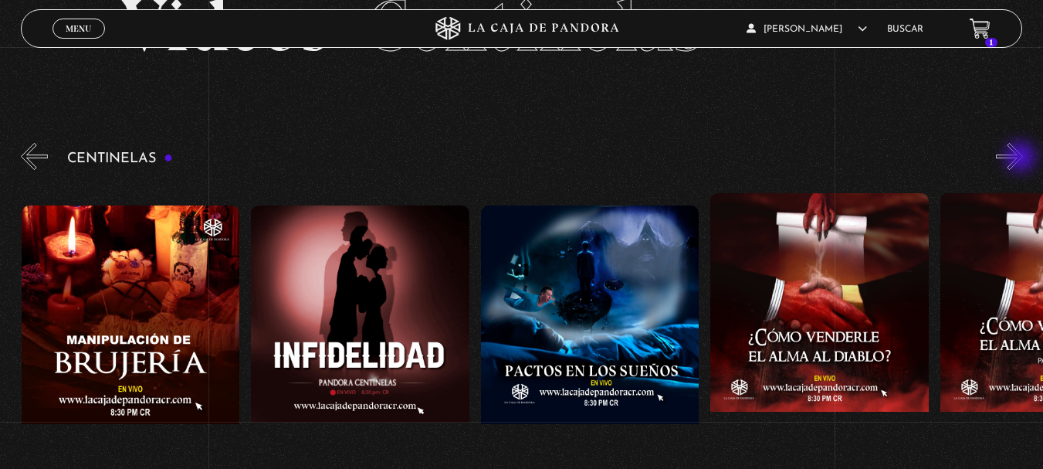
click at [1022, 158] on button "»" at bounding box center [1009, 156] width 27 height 27
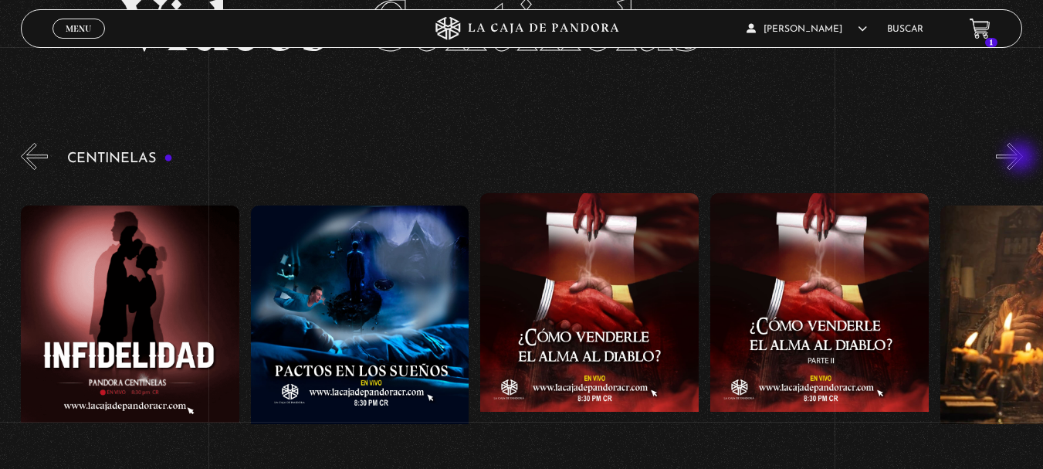
click at [1022, 158] on button "»" at bounding box center [1009, 156] width 27 height 27
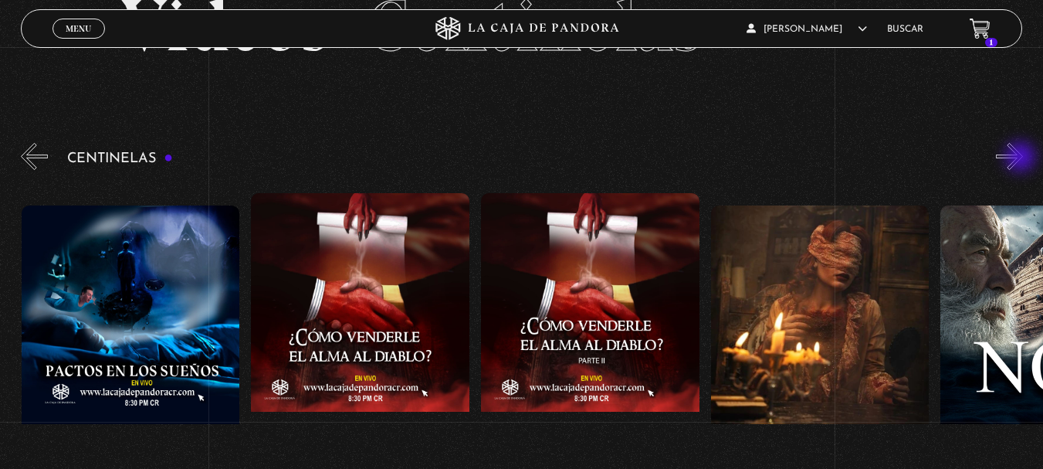
click at [1022, 158] on button "»" at bounding box center [1009, 156] width 27 height 27
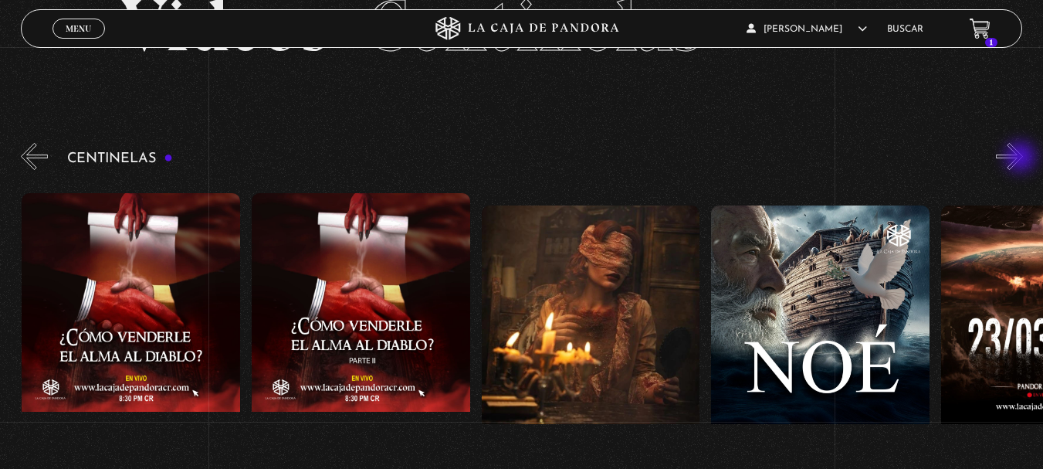
scroll to position [0, 8732]
click at [1022, 158] on button "»" at bounding box center [1009, 156] width 27 height 27
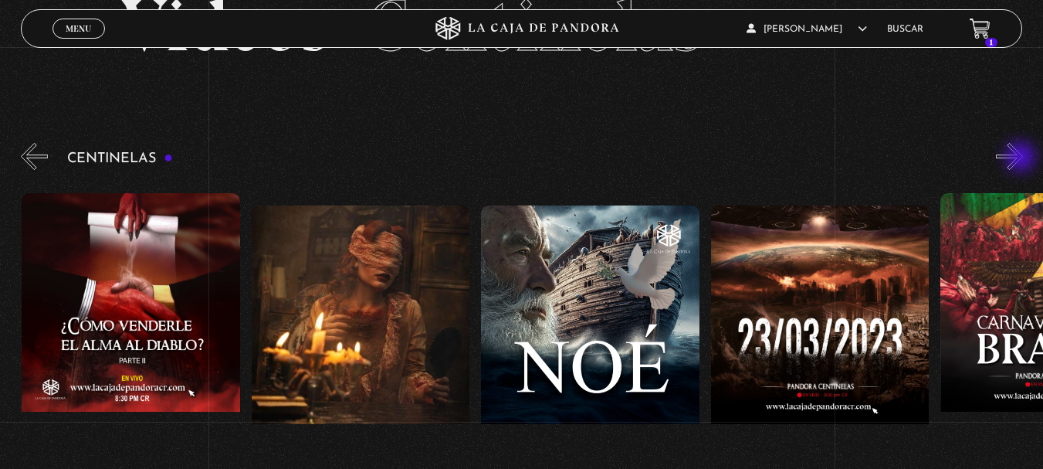
click at [1022, 158] on button "»" at bounding box center [1009, 156] width 27 height 27
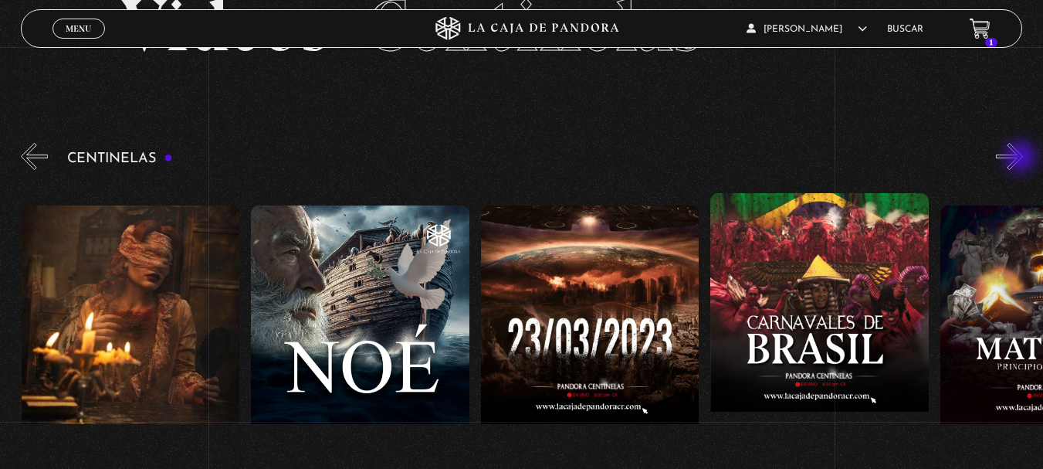
click at [1022, 158] on button "»" at bounding box center [1009, 156] width 27 height 27
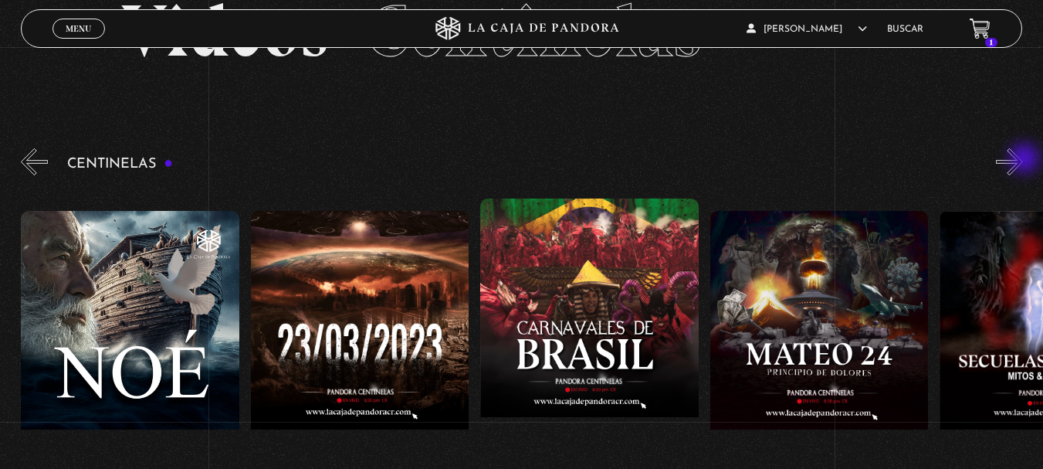
scroll to position [97, 0]
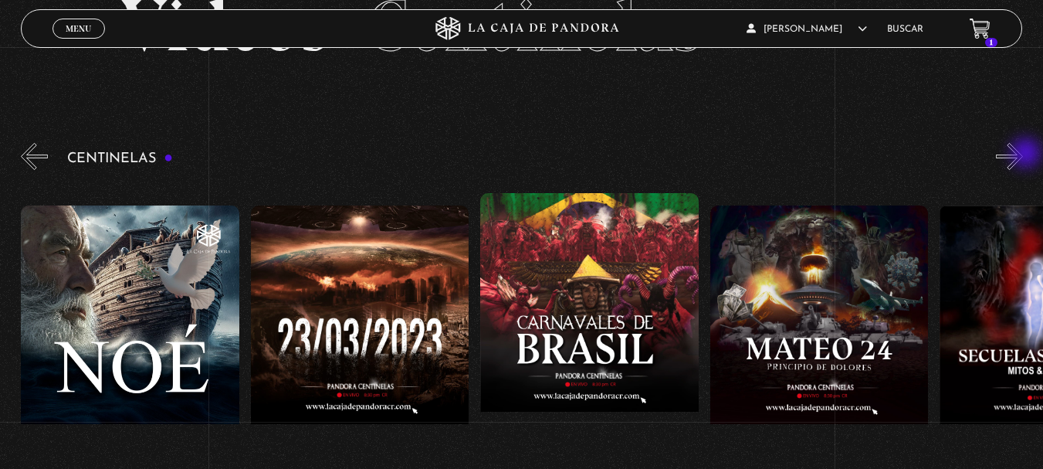
click at [1023, 154] on button "»" at bounding box center [1009, 156] width 27 height 27
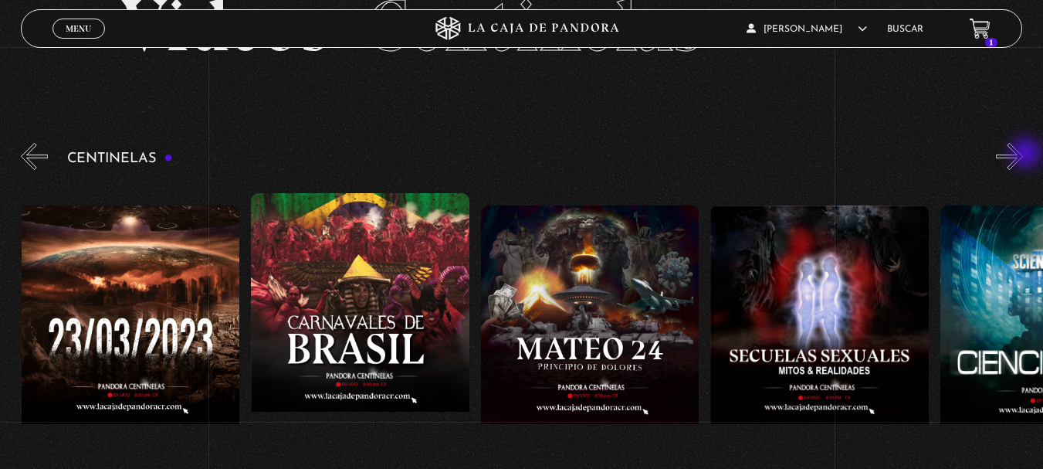
click at [1023, 154] on button "»" at bounding box center [1009, 156] width 27 height 27
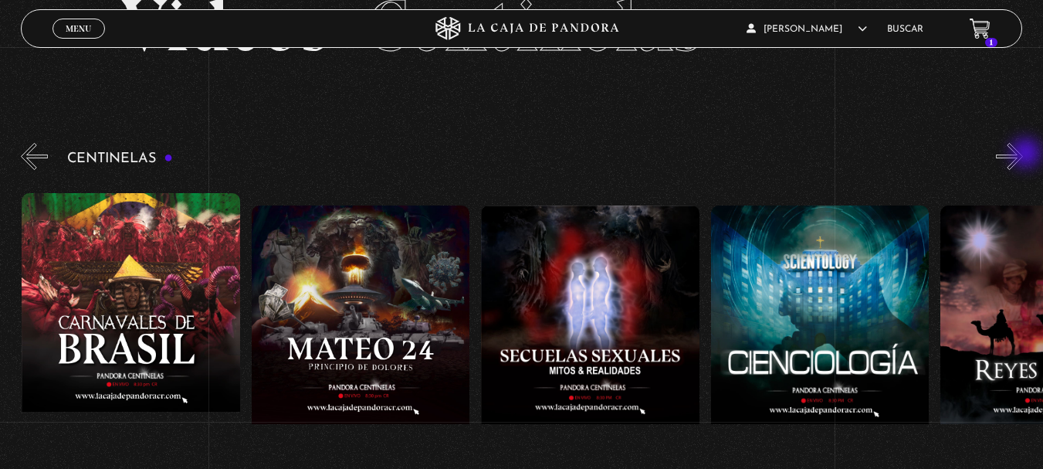
scroll to position [0, 9881]
click at [1023, 144] on button "»" at bounding box center [1009, 156] width 27 height 27
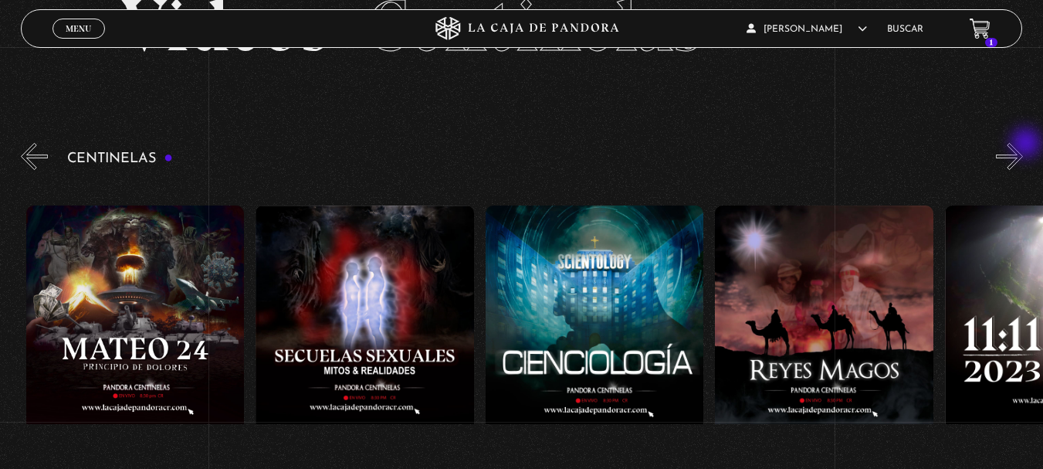
scroll to position [0, 10110]
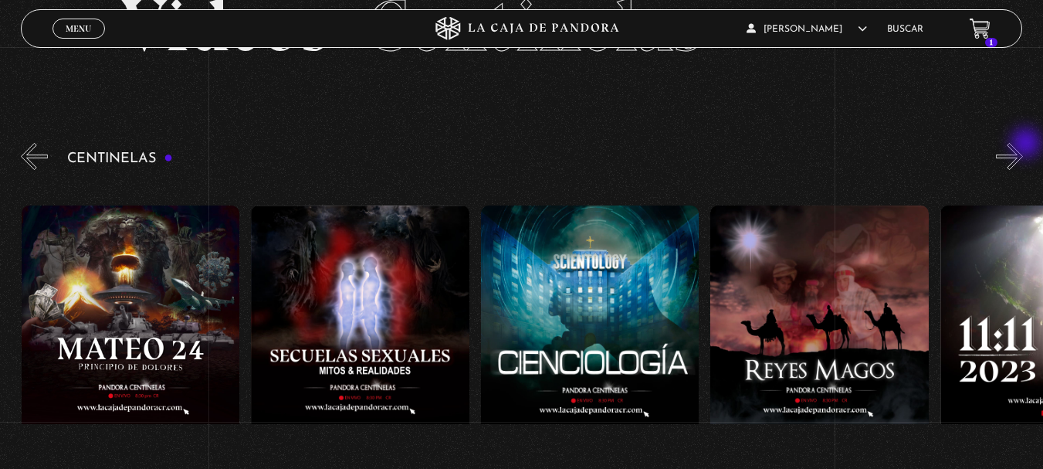
click at [1023, 144] on button "»" at bounding box center [1009, 156] width 27 height 27
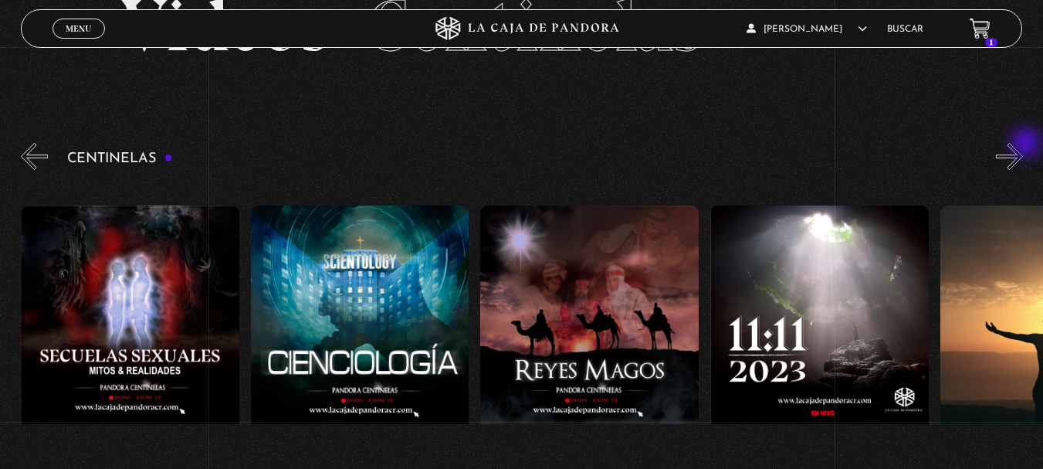
click at [1023, 144] on button "»" at bounding box center [1009, 156] width 27 height 27
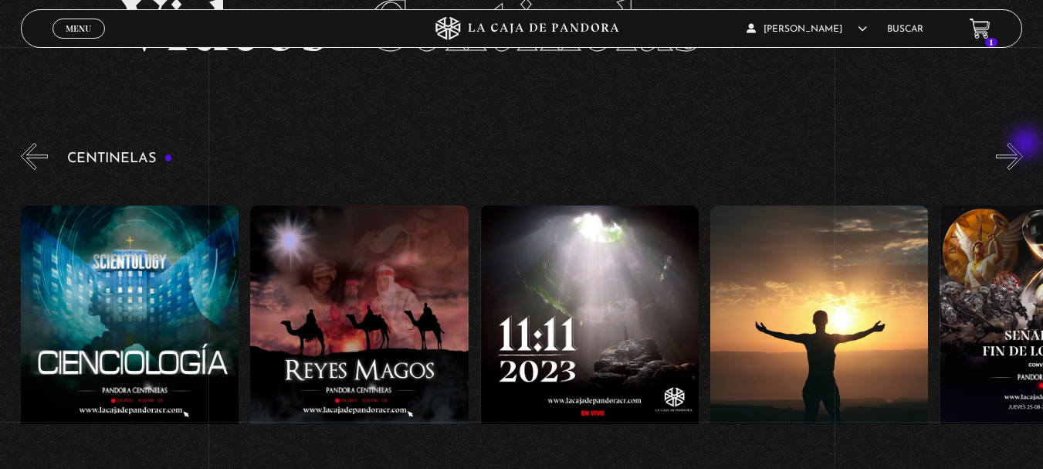
click at [1023, 144] on button "»" at bounding box center [1009, 156] width 27 height 27
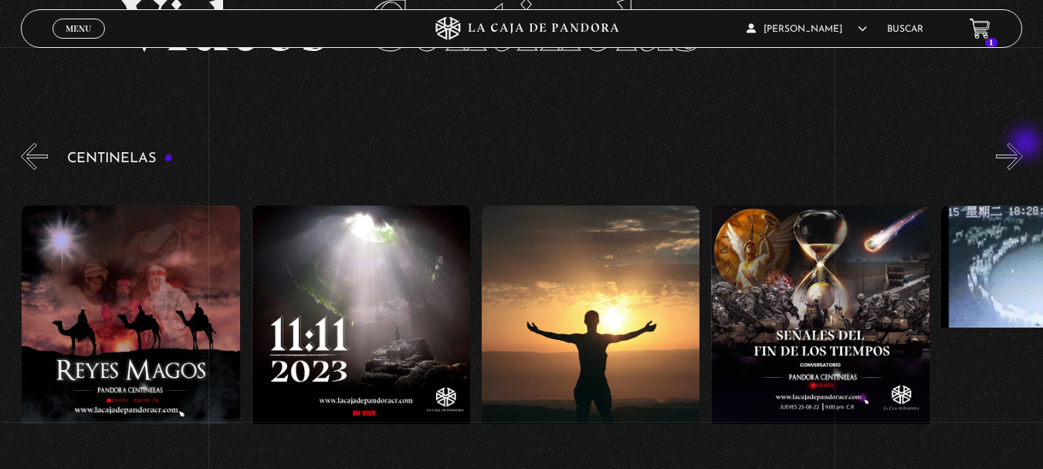
scroll to position [0, 10800]
click at [1023, 144] on button "»" at bounding box center [1009, 156] width 27 height 27
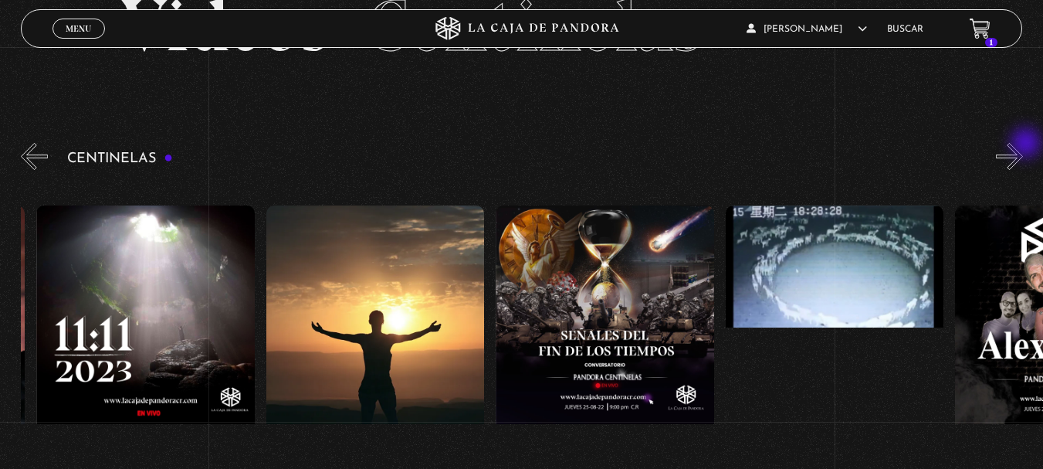
click at [1023, 144] on button "»" at bounding box center [1009, 156] width 27 height 27
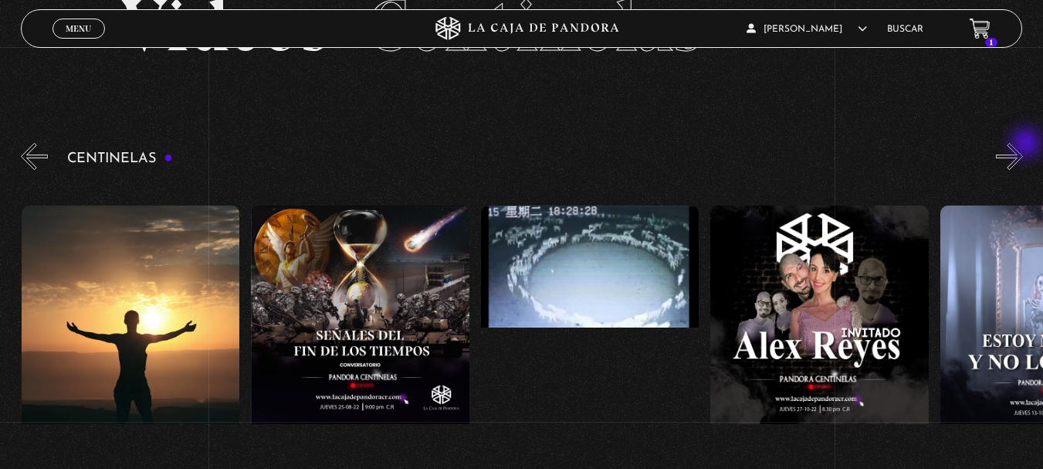
click at [1023, 144] on button "»" at bounding box center [1009, 156] width 27 height 27
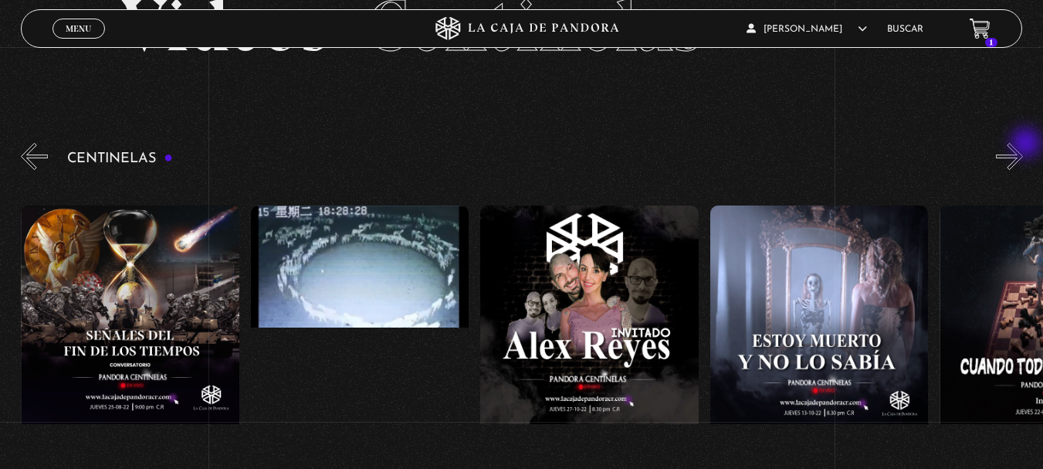
click at [1023, 144] on button "»" at bounding box center [1009, 156] width 27 height 27
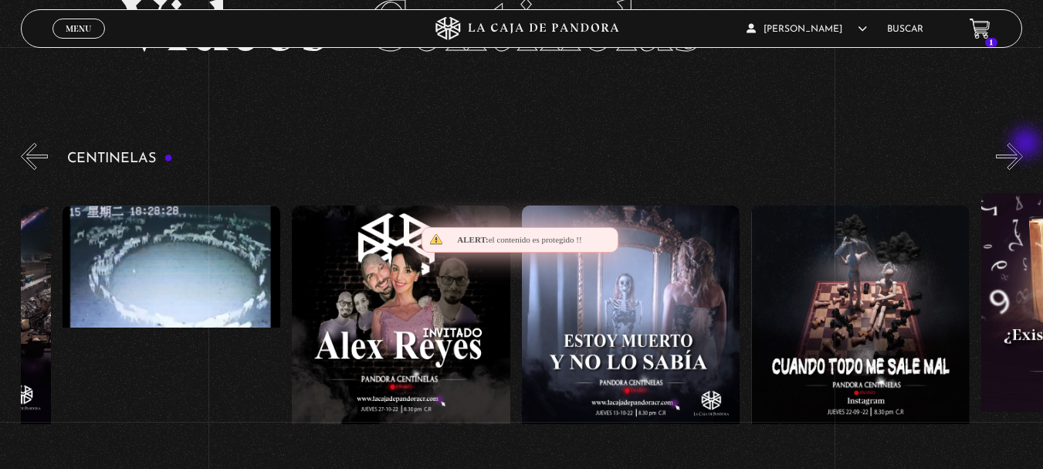
click at [1023, 144] on button "»" at bounding box center [1009, 156] width 27 height 27
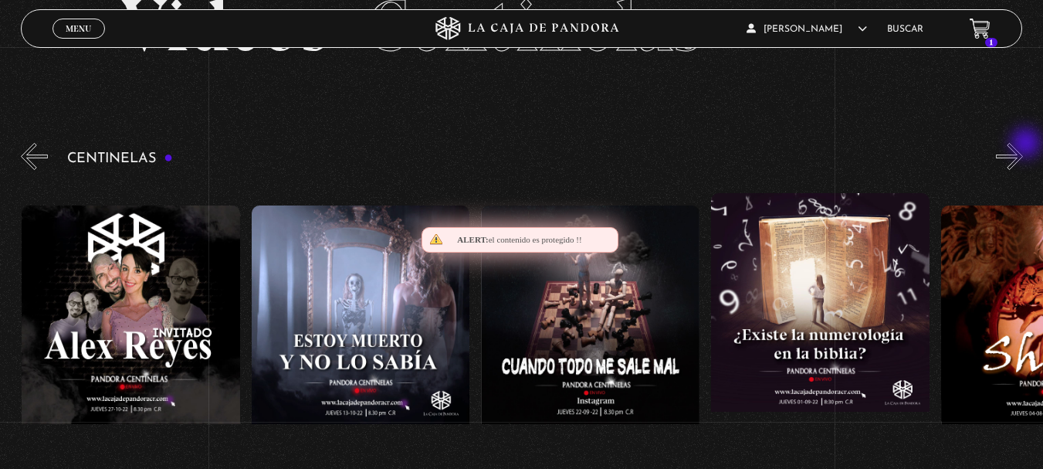
scroll to position [0, 11949]
click at [1023, 144] on button "»" at bounding box center [1009, 156] width 27 height 27
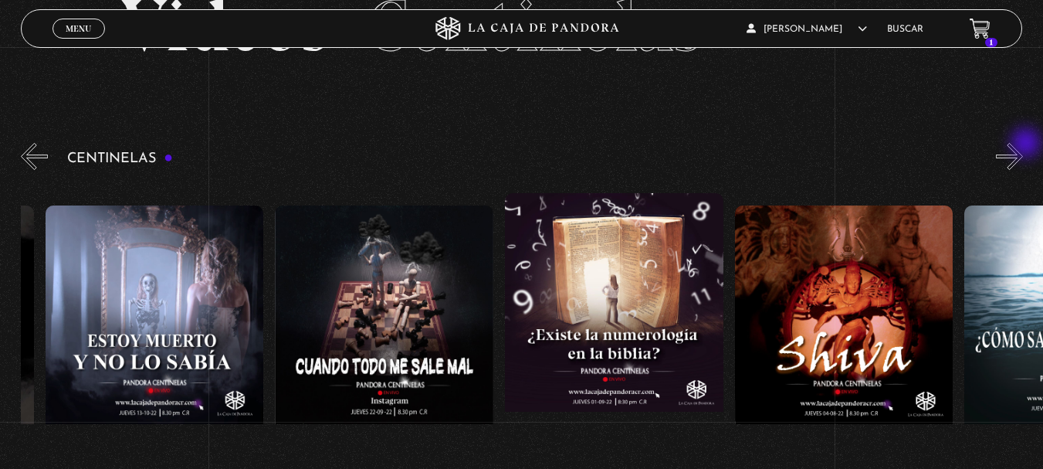
scroll to position [0, 12179]
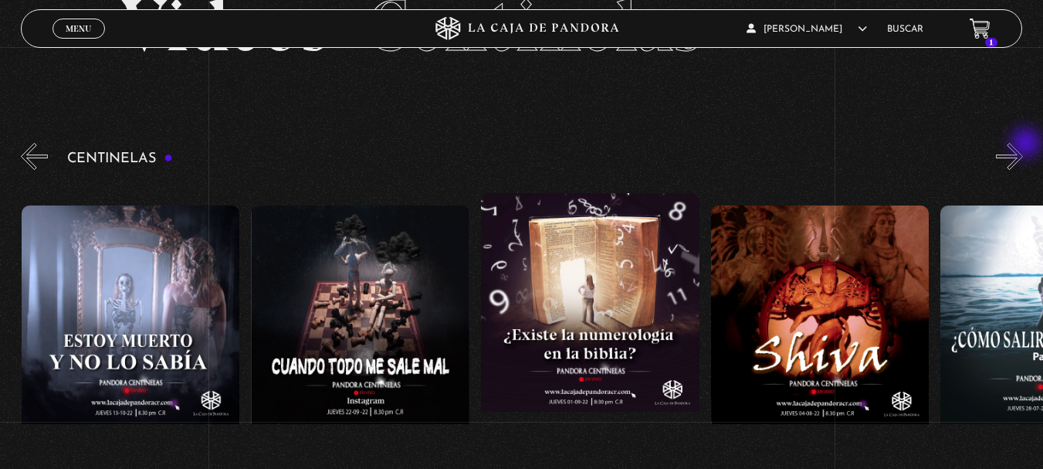
click at [1023, 144] on button "»" at bounding box center [1009, 156] width 27 height 27
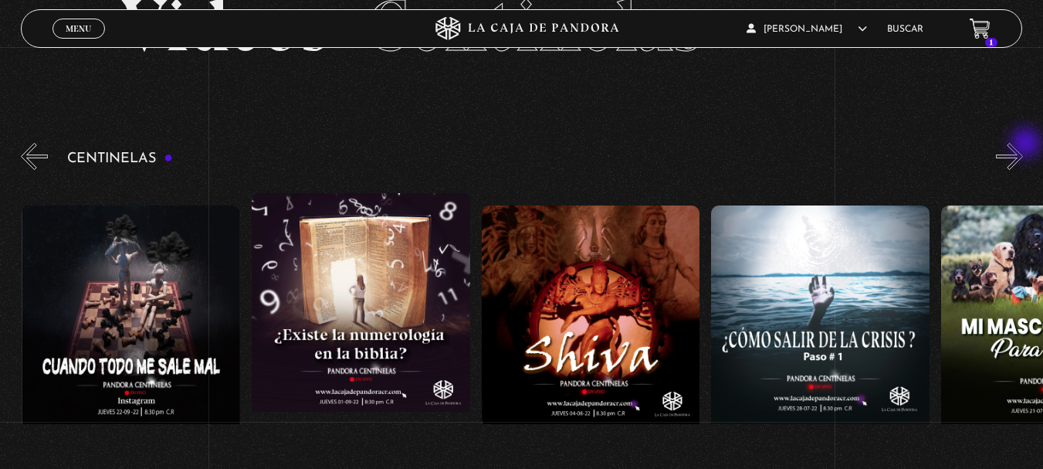
click at [1023, 144] on button "»" at bounding box center [1009, 156] width 27 height 27
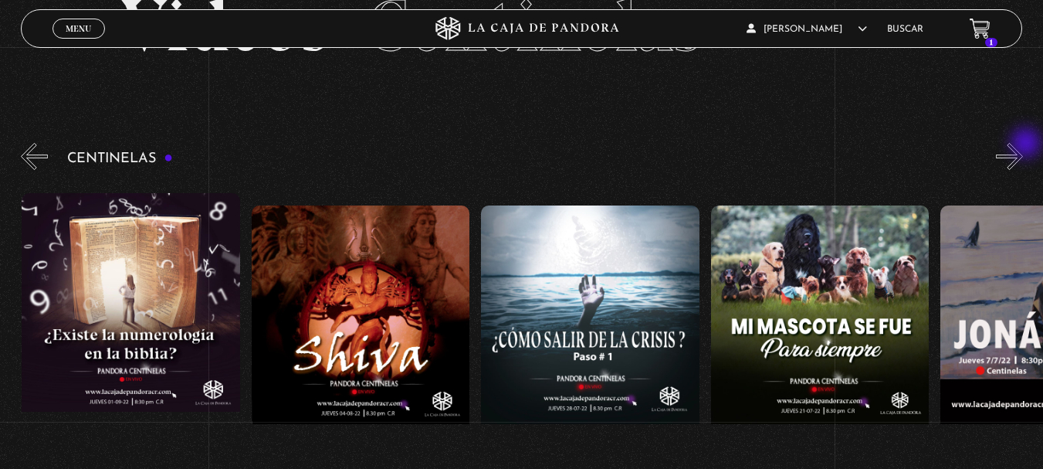
scroll to position [0, 12639]
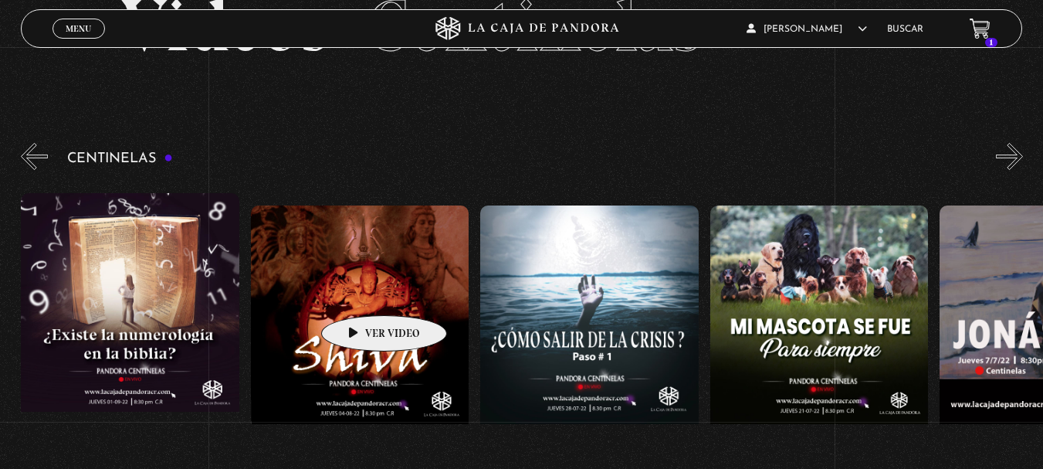
click at [365, 295] on figure at bounding box center [360, 344] width 219 height 278
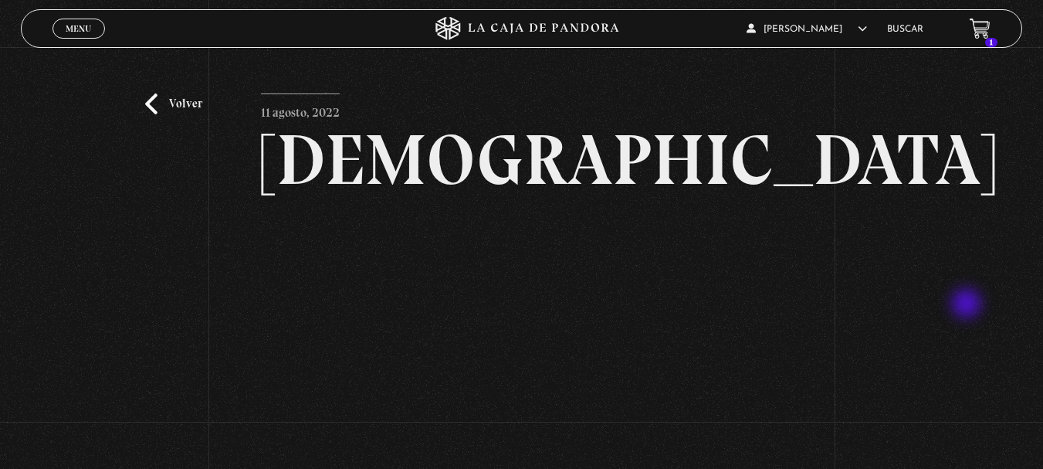
click at [968, 305] on div "Volver 11 agosto, 2022 Shiva WhatsApp Twitter Messenger Email" at bounding box center [521, 315] width 1043 height 536
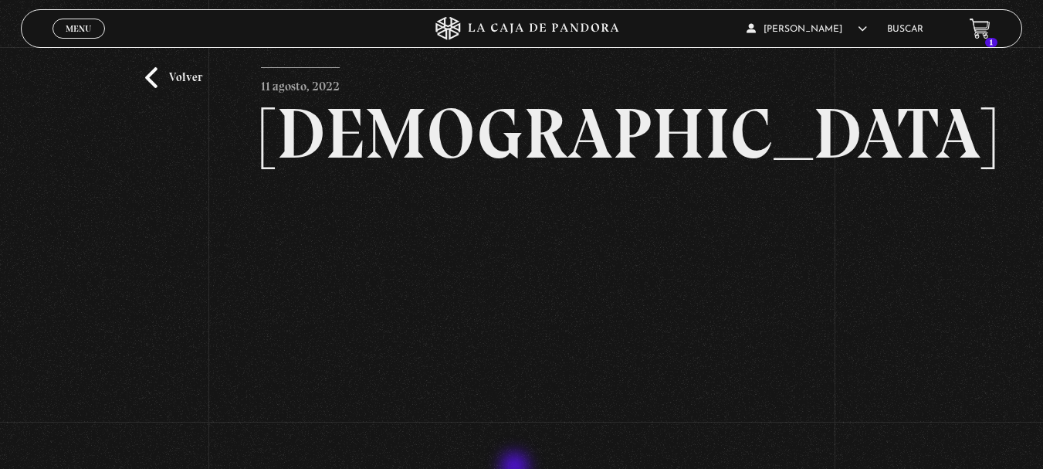
scroll to position [103, 0]
